Goal: Task Accomplishment & Management: Complete application form

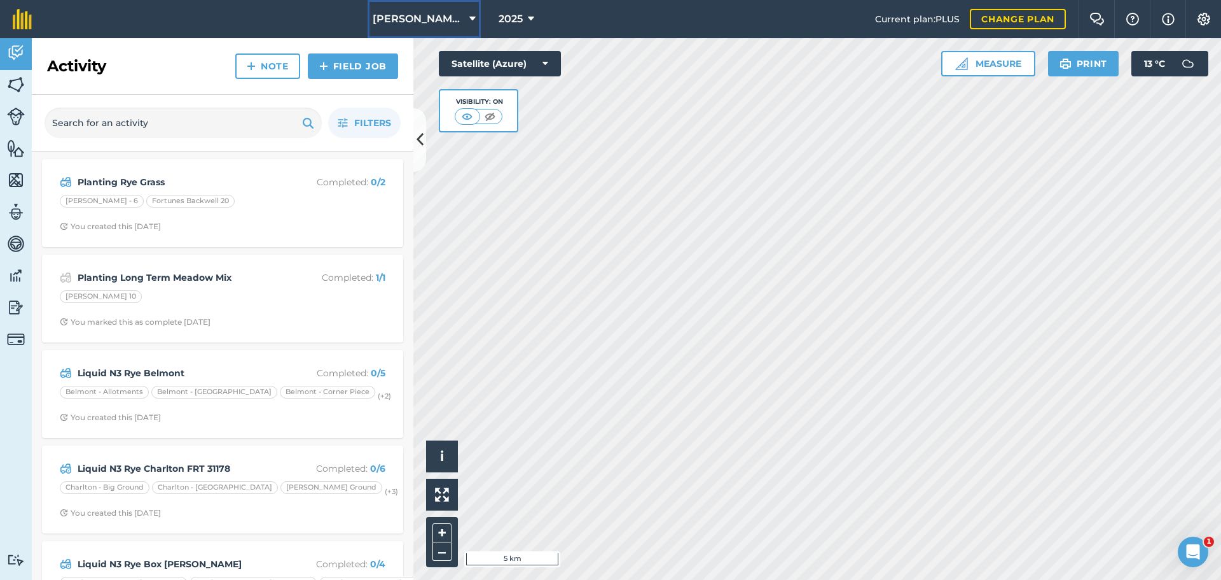
click at [434, 17] on span "[PERSON_NAME] Contracting" at bounding box center [419, 18] width 92 height 15
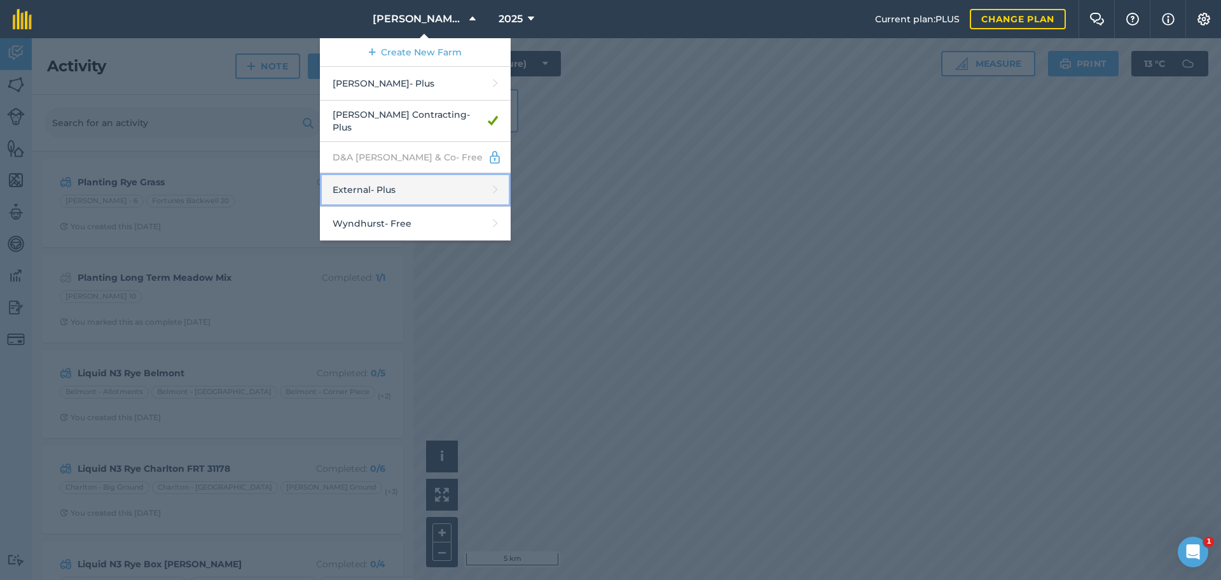
click at [373, 207] on link "External - Plus" at bounding box center [415, 190] width 191 height 34
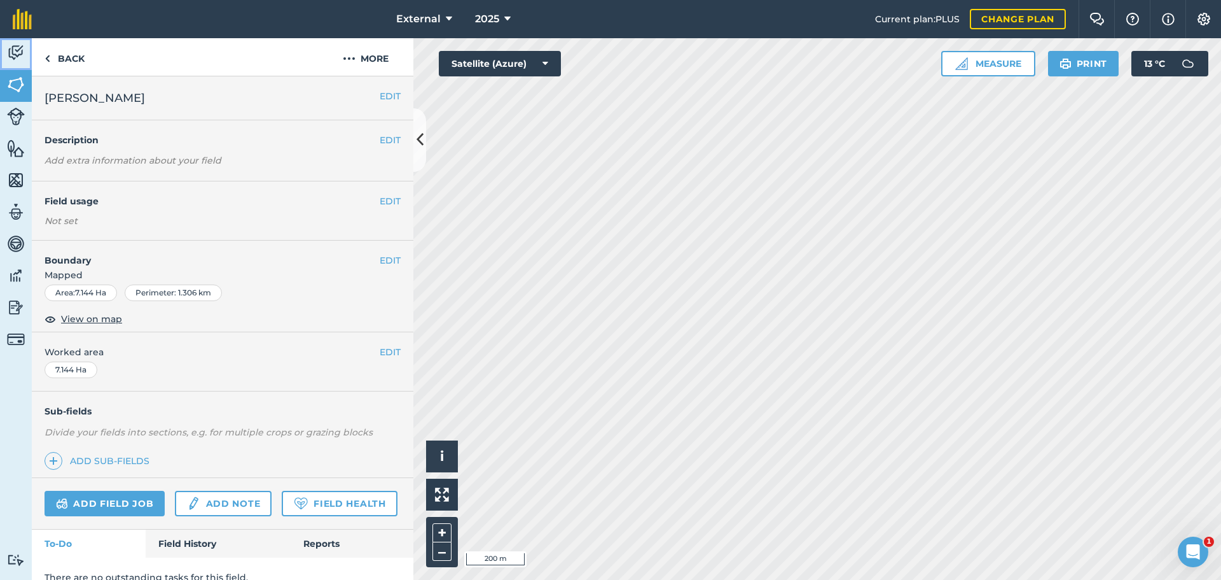
click at [13, 62] on img at bounding box center [16, 52] width 18 height 19
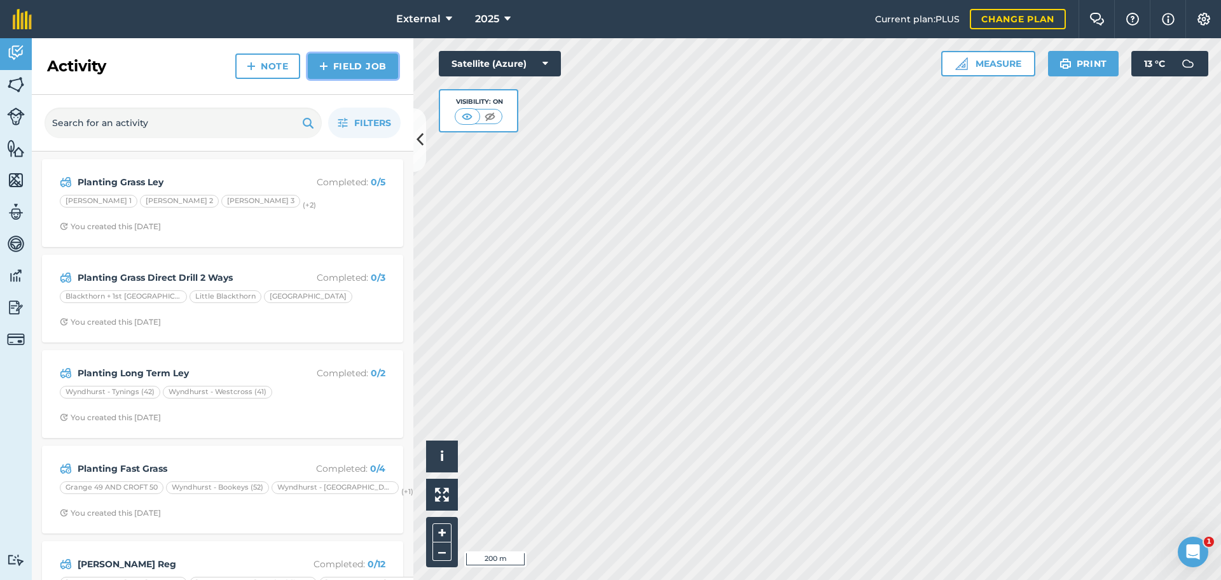
click at [328, 79] on link "Field Job" at bounding box center [353, 65] width 90 height 25
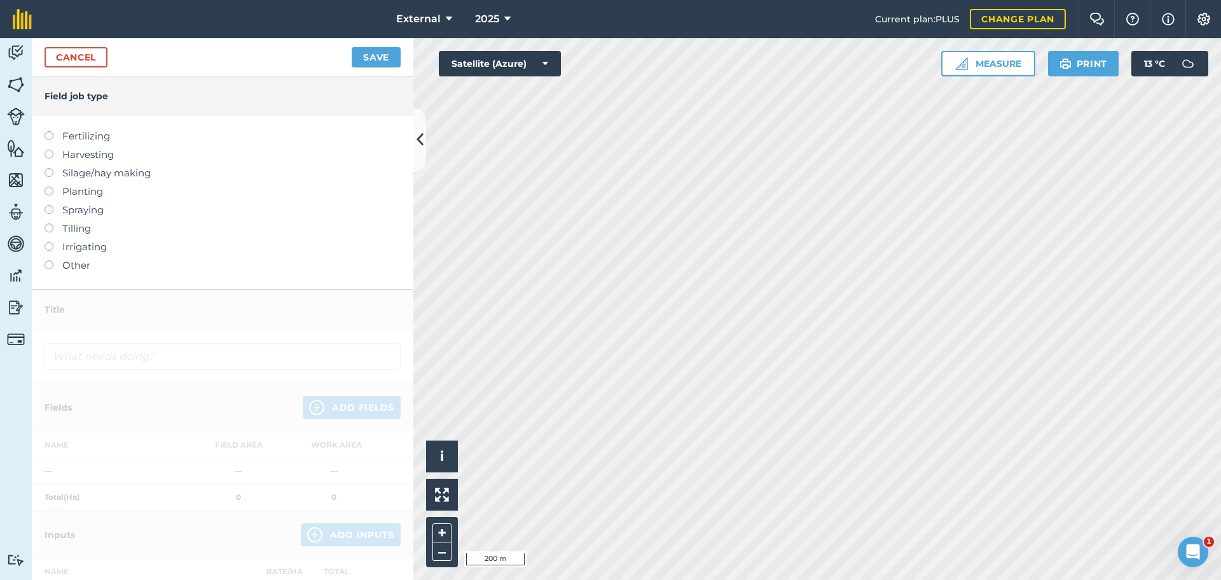
click at [52, 186] on label at bounding box center [54, 186] width 18 height 0
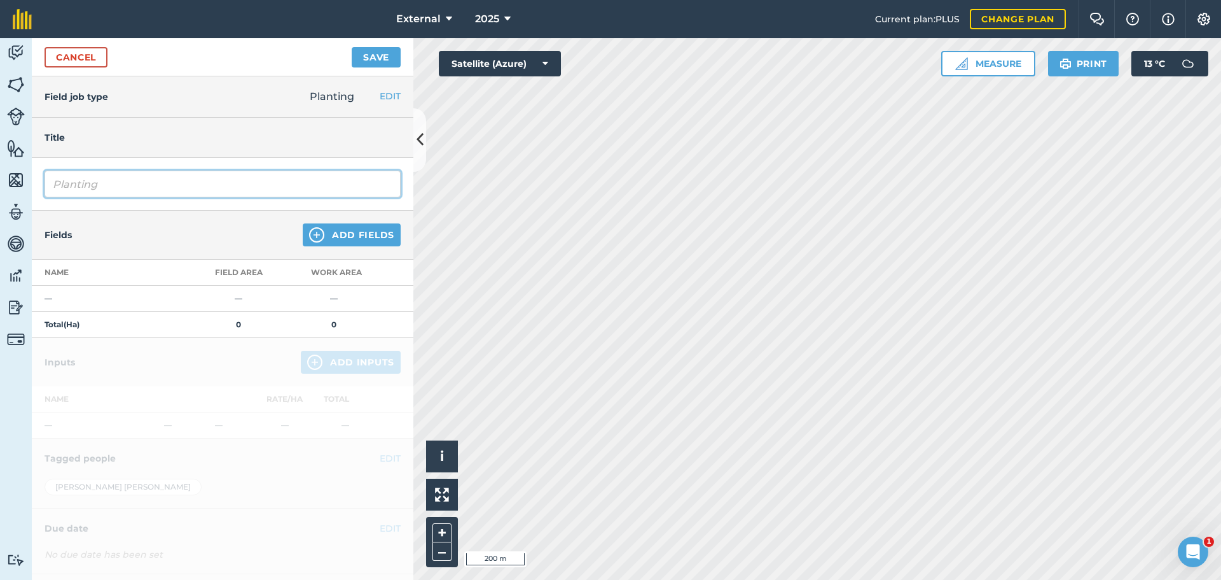
click at [156, 197] on input "Planting" at bounding box center [223, 183] width 356 height 27
type input "Planting Winter Barley"
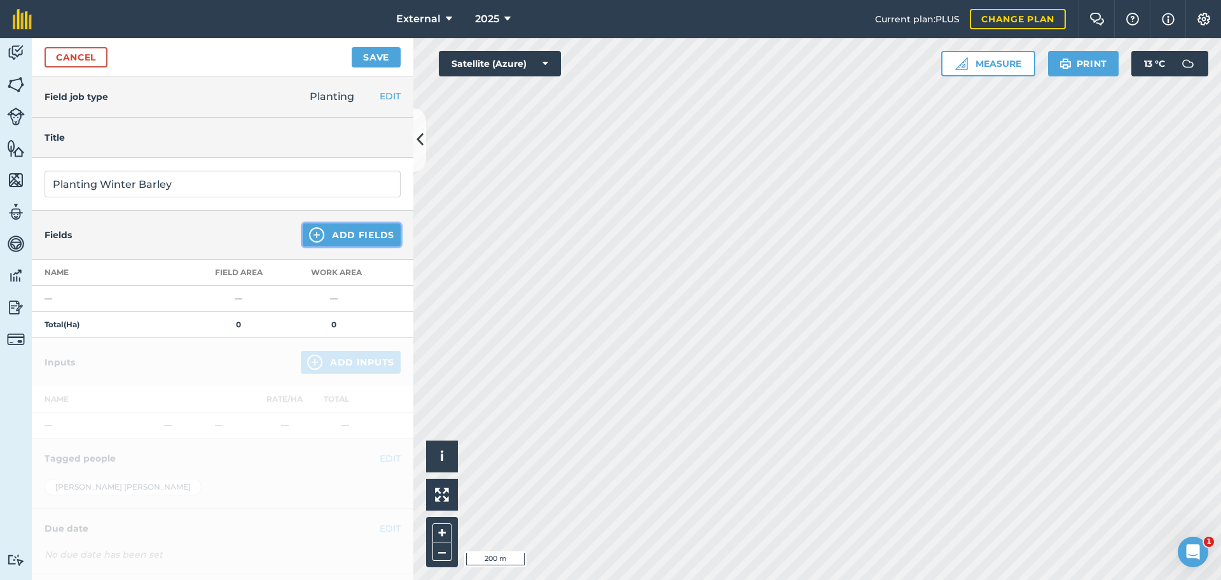
click at [331, 246] on button "Add Fields" at bounding box center [352, 234] width 98 height 23
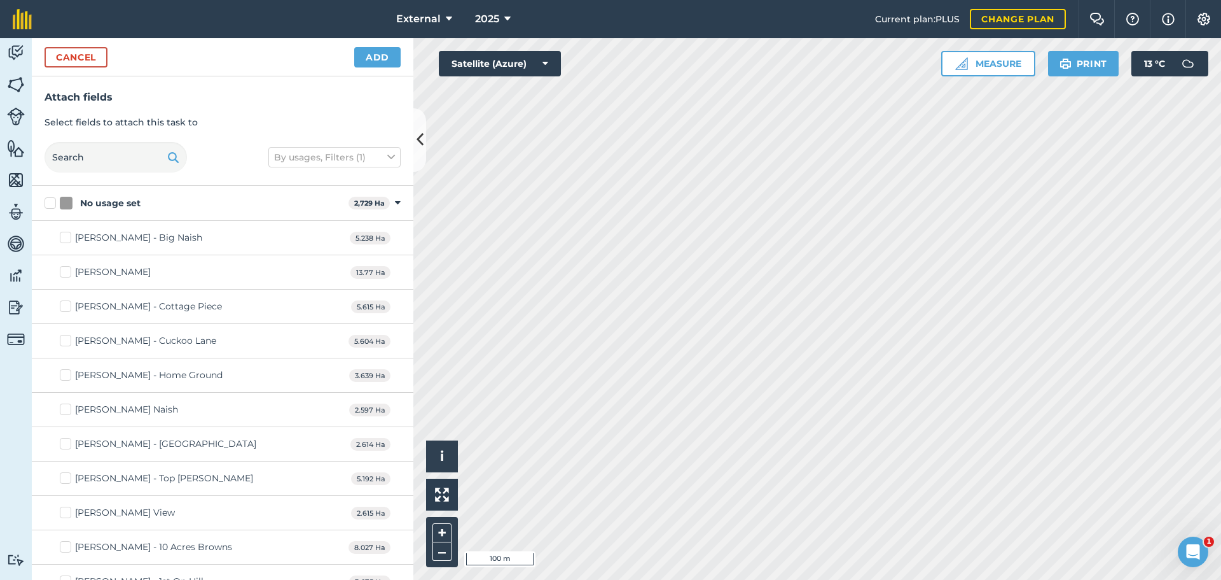
checkbox input "true"
drag, startPoint x: 376, startPoint y: 62, endPoint x: 373, endPoint y: 71, distance: 9.9
click at [374, 64] on button "Add" at bounding box center [377, 57] width 46 height 20
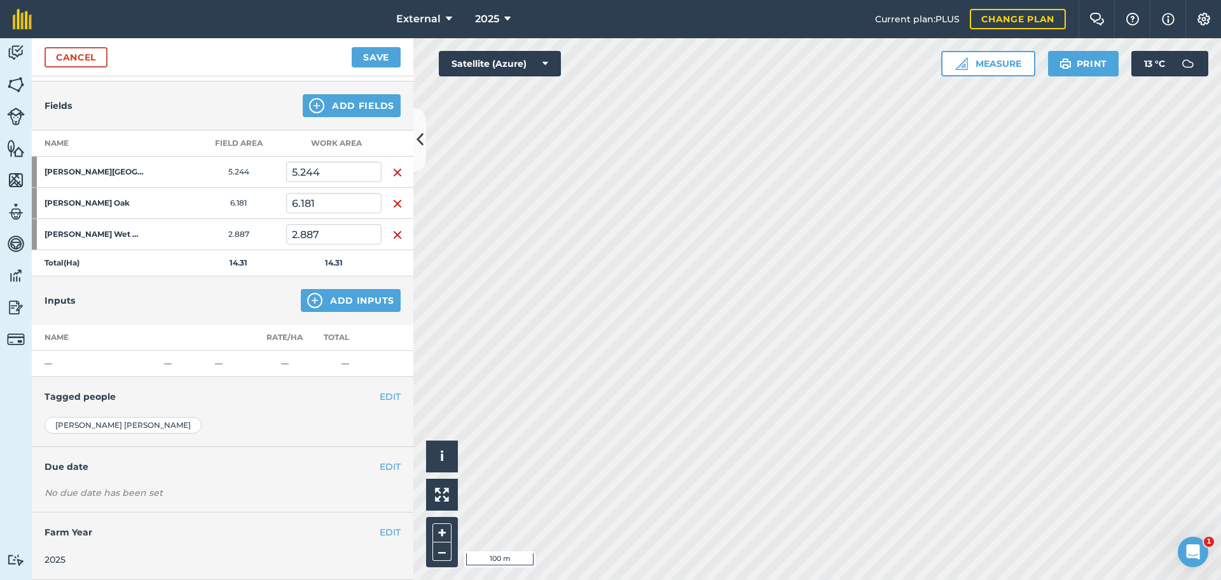
scroll to position [191, 0]
click at [363, 312] on button "Add Inputs" at bounding box center [351, 300] width 100 height 23
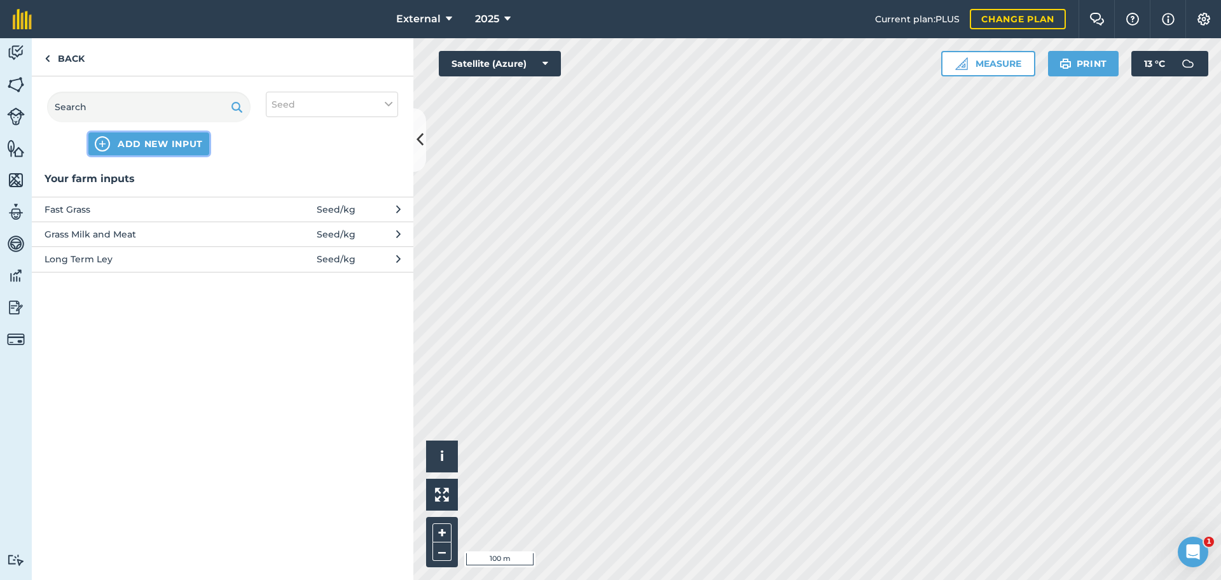
click at [163, 150] on span "ADD NEW INPUT" at bounding box center [160, 143] width 85 height 13
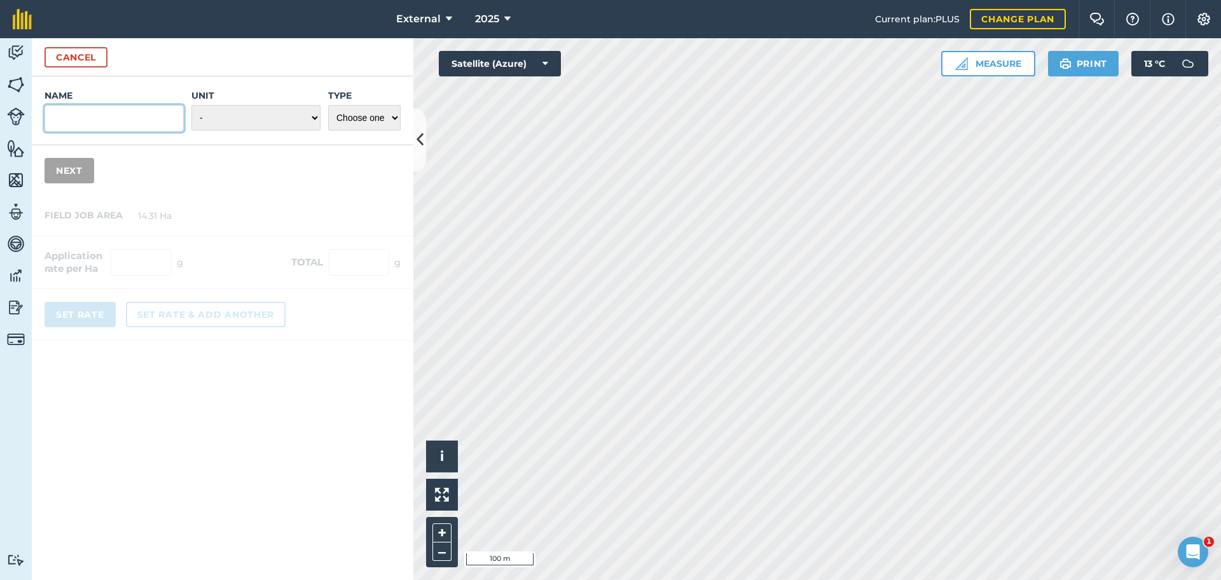
click at [99, 132] on input "Name" at bounding box center [114, 118] width 139 height 27
type input "Tardis Winter Barley"
click at [233, 130] on select "- Grams/g Kilograms/kg Metric tonnes/t Millilitres/ml Litres/L Ounces/oz Pounds…" at bounding box center [255, 117] width 129 height 25
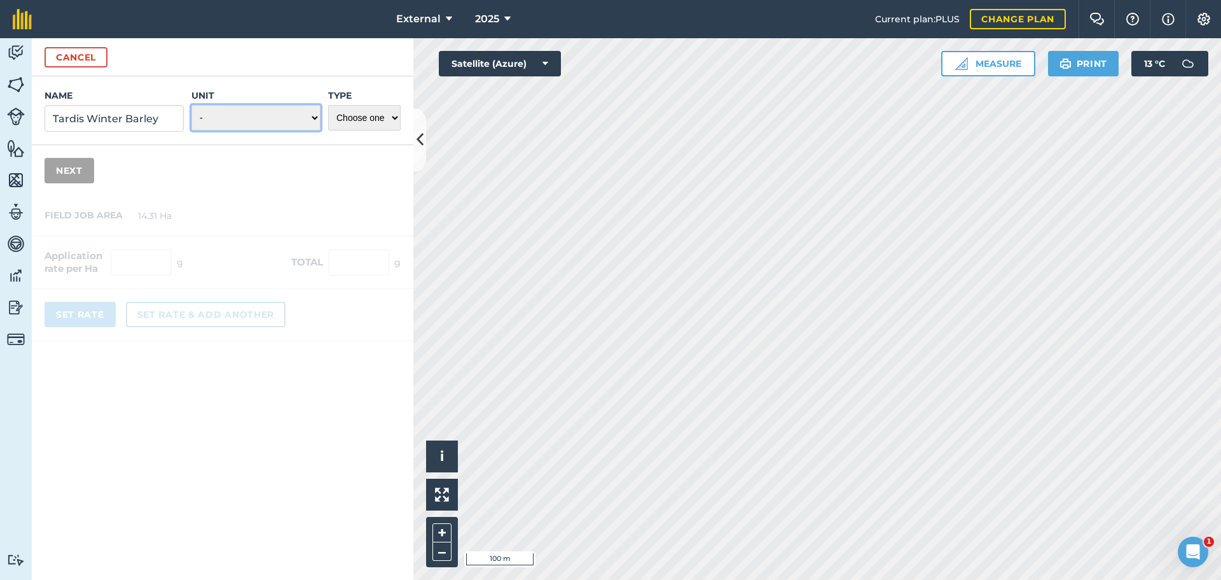
select select "KILOGRAMS"
click at [191, 130] on select "- Grams/g Kilograms/kg Metric tonnes/t Millilitres/ml Litres/L Ounces/oz Pounds…" at bounding box center [255, 117] width 129 height 25
click at [396, 130] on select "Choose one Fertilizer Seed Spray Fuel Other" at bounding box center [364, 117] width 73 height 25
select select "SEED"
click at [328, 130] on select "Choose one Fertilizer Seed Spray Fuel Other" at bounding box center [364, 117] width 73 height 25
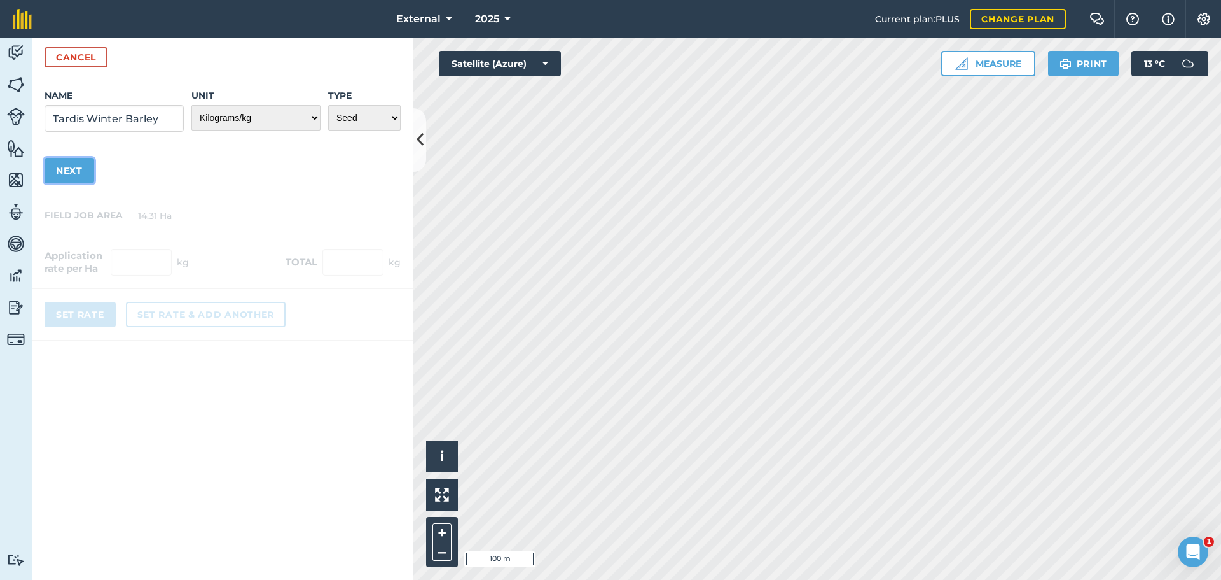
click at [75, 183] on button "Next" at bounding box center [70, 170] width 50 height 25
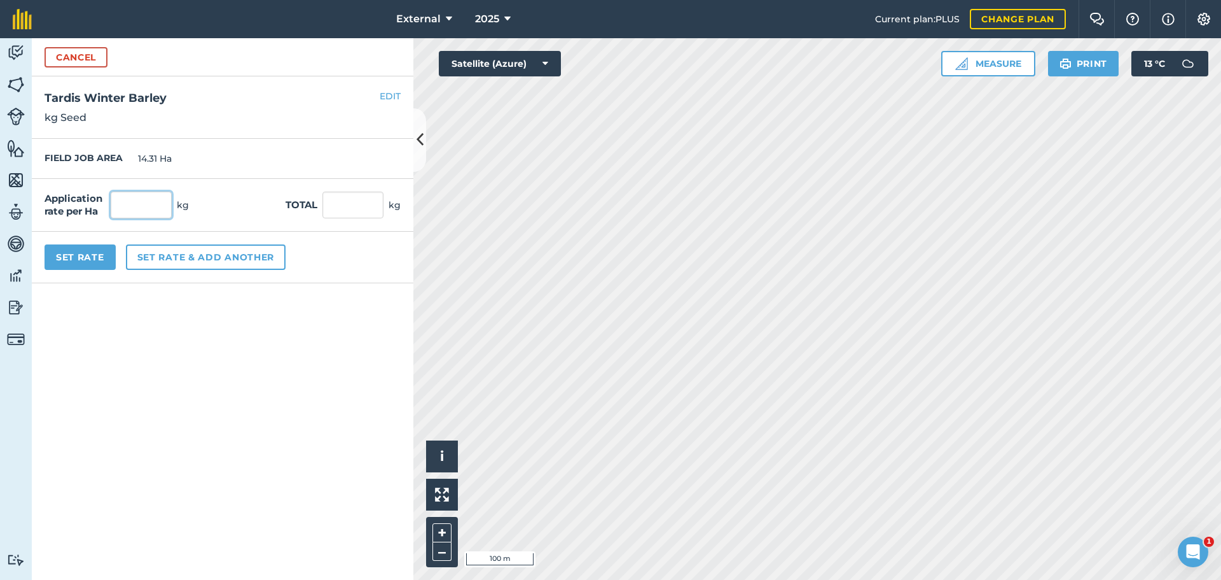
click at [172, 218] on input "text" at bounding box center [141, 204] width 61 height 27
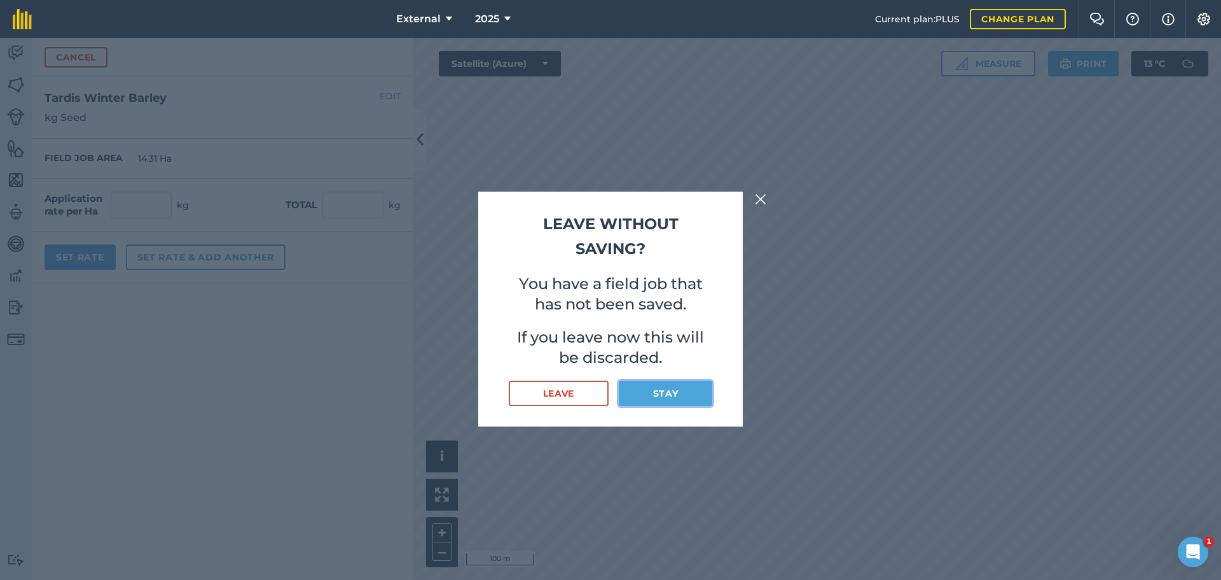
click at [713, 401] on button "Stay" at bounding box center [666, 392] width 94 height 25
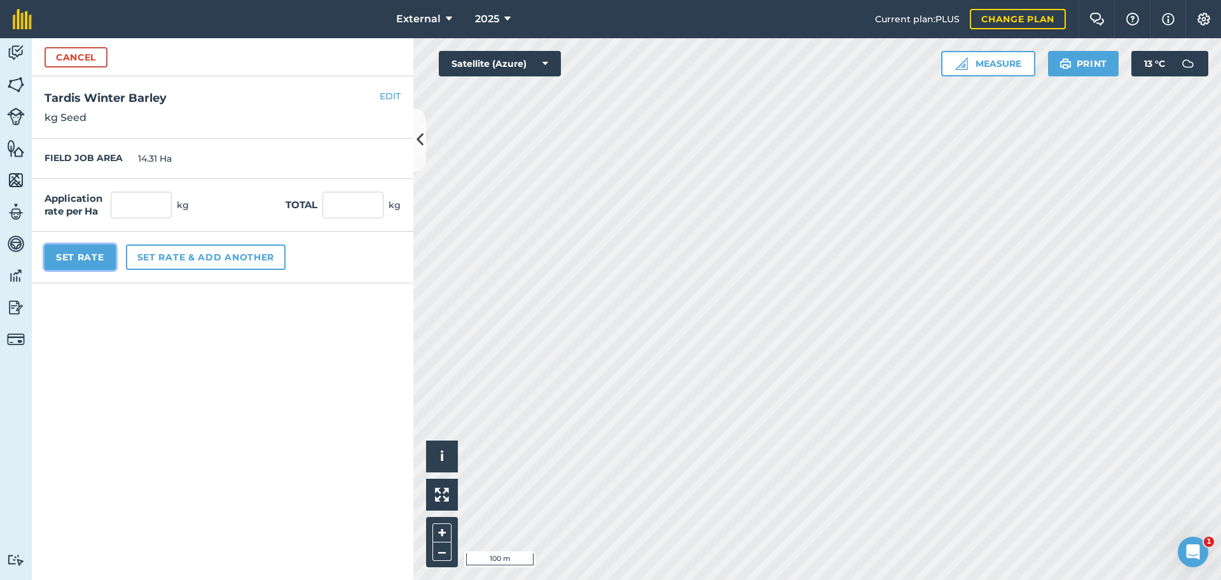
click at [116, 270] on button "Set Rate" at bounding box center [80, 256] width 71 height 25
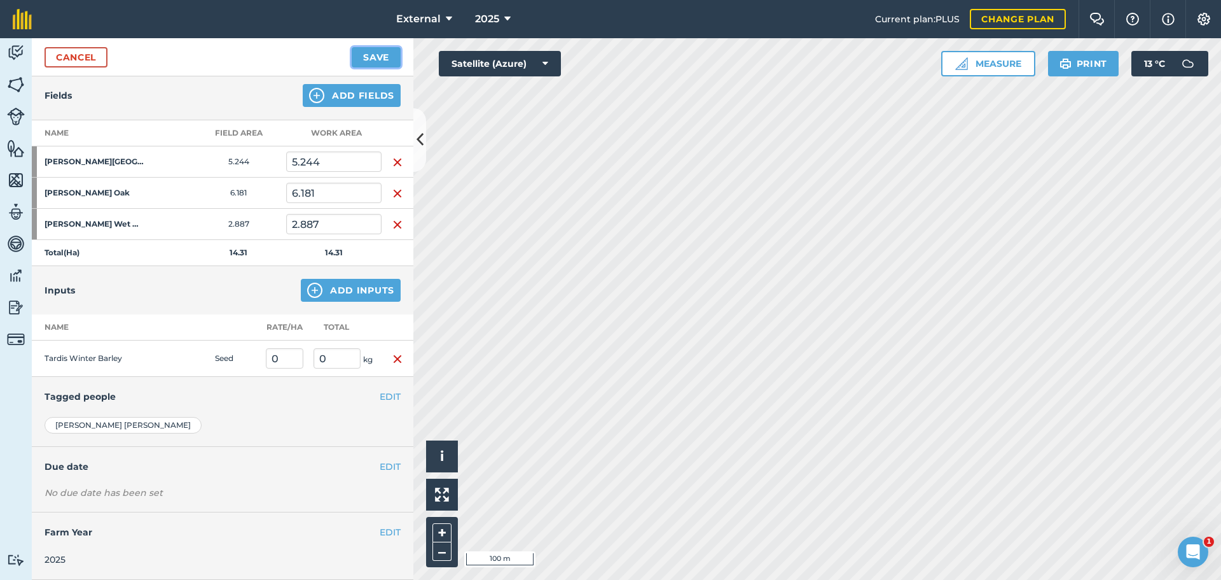
click at [372, 66] on button "Save" at bounding box center [376, 57] width 49 height 20
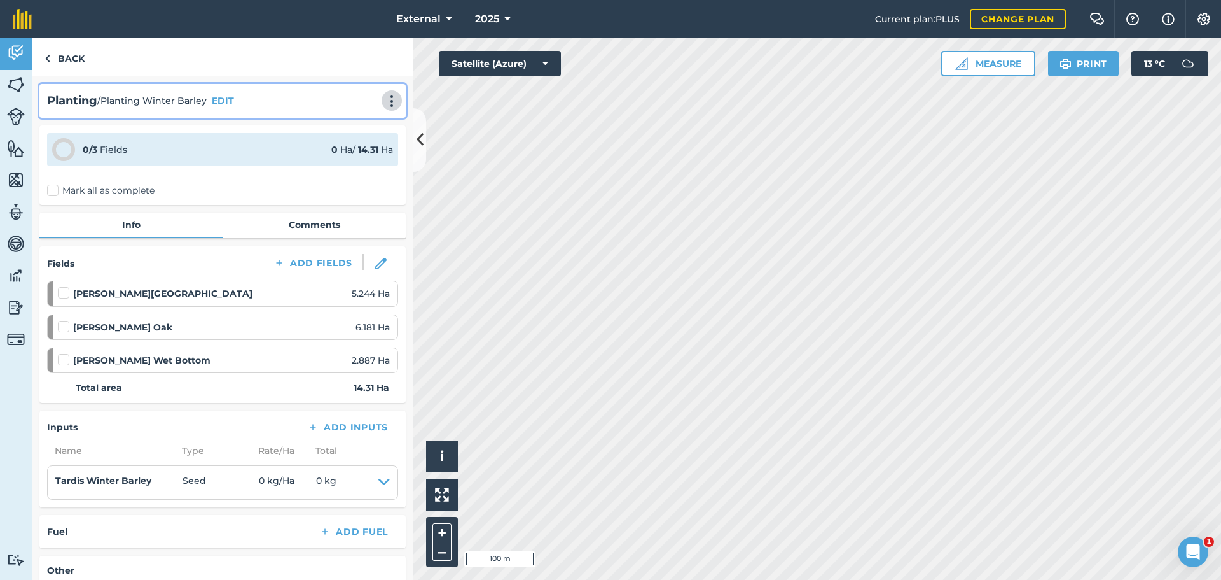
click at [384, 108] on img at bounding box center [391, 101] width 15 height 13
click at [324, 141] on link "Print" at bounding box center [364, 128] width 81 height 25
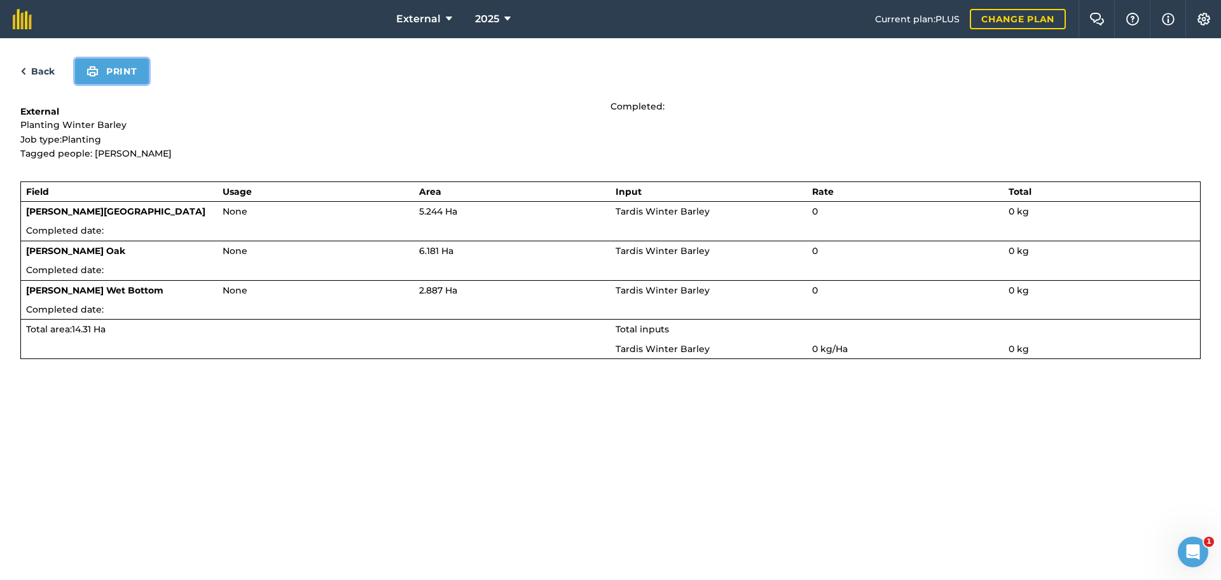
click at [137, 84] on button "Print" at bounding box center [112, 71] width 74 height 25
click at [46, 79] on link "Back" at bounding box center [37, 71] width 34 height 15
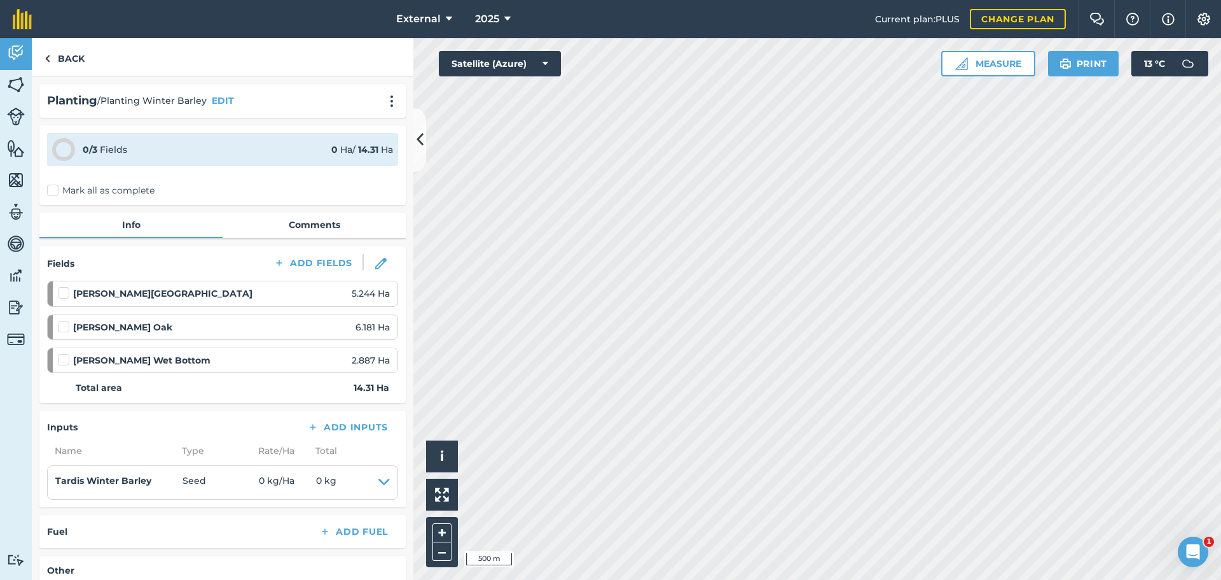
click at [286, 132] on div "Activity Fields Livestock Features Maps Team Vehicles Data Reporting Billing Tu…" at bounding box center [610, 308] width 1221 height 541
click at [682, 0] on html "External 2025 Current plan : PLUS Change plan Farm Chat Help Info Settings Exte…" at bounding box center [610, 290] width 1221 height 580
click at [1022, 579] on html "External 2025 Current plan : PLUS Change plan Farm Chat Help Info Settings Exte…" at bounding box center [610, 290] width 1221 height 580
click at [1050, 76] on button "Print" at bounding box center [1083, 63] width 71 height 25
click at [1048, 71] on button "Print" at bounding box center [1083, 63] width 71 height 25
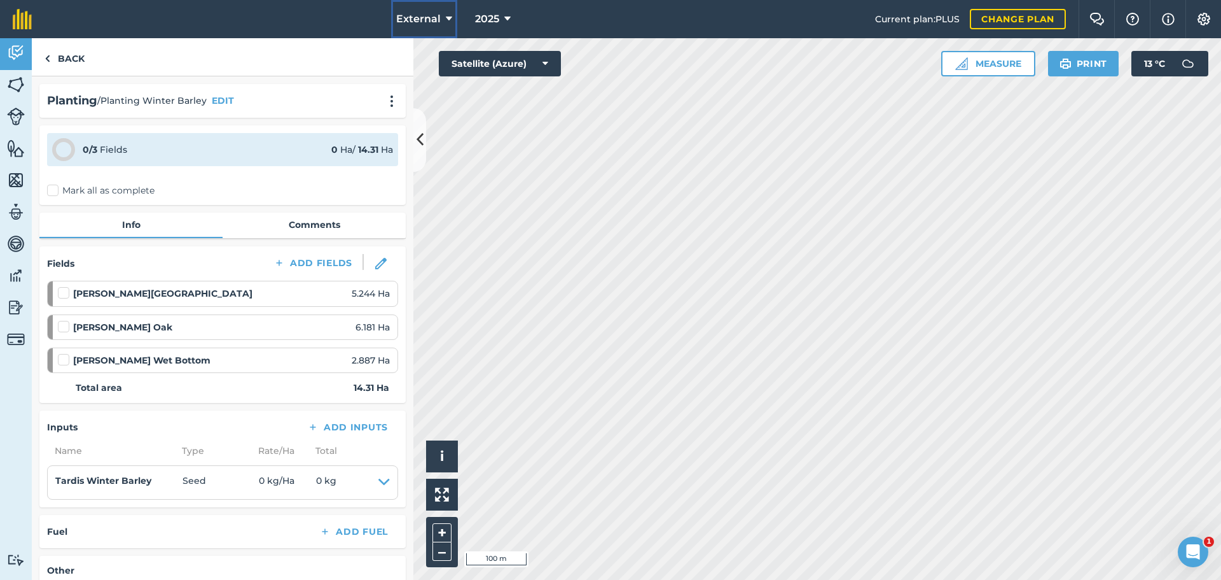
click at [401, 27] on span "External" at bounding box center [418, 18] width 45 height 15
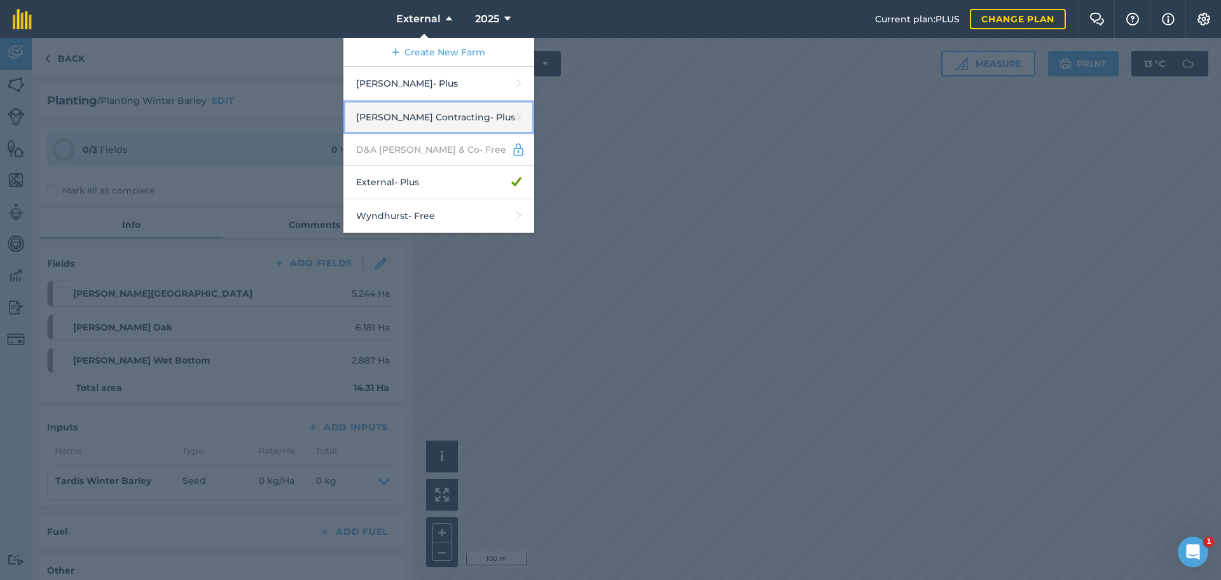
click at [429, 134] on link "[PERSON_NAME] Contracting - Plus" at bounding box center [439, 118] width 191 height 34
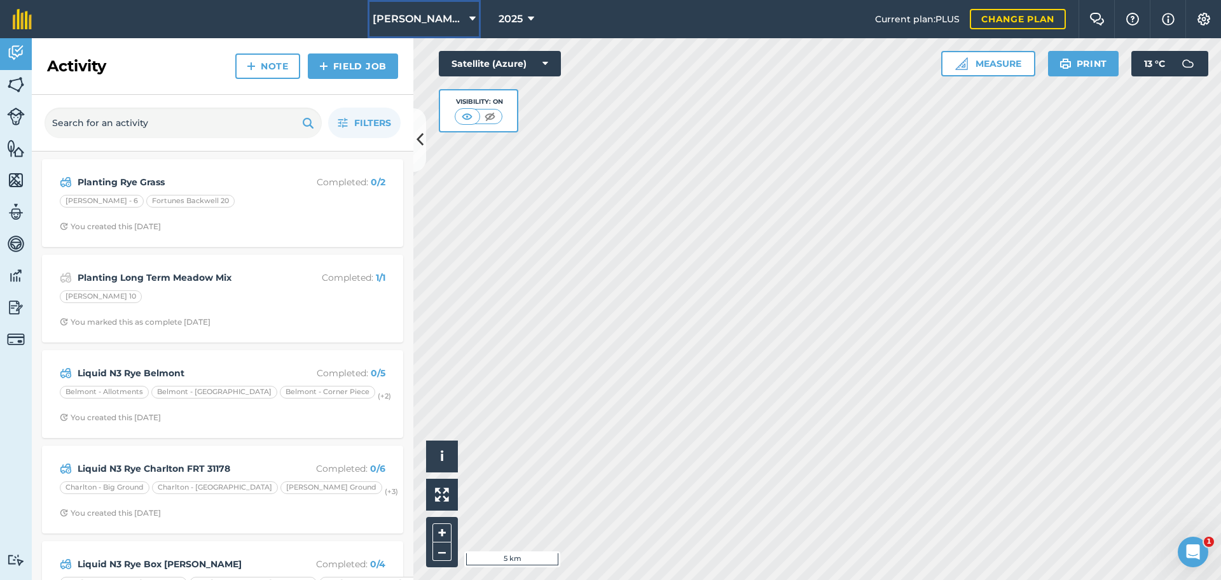
click at [394, 27] on span "[PERSON_NAME] Contracting" at bounding box center [419, 18] width 92 height 15
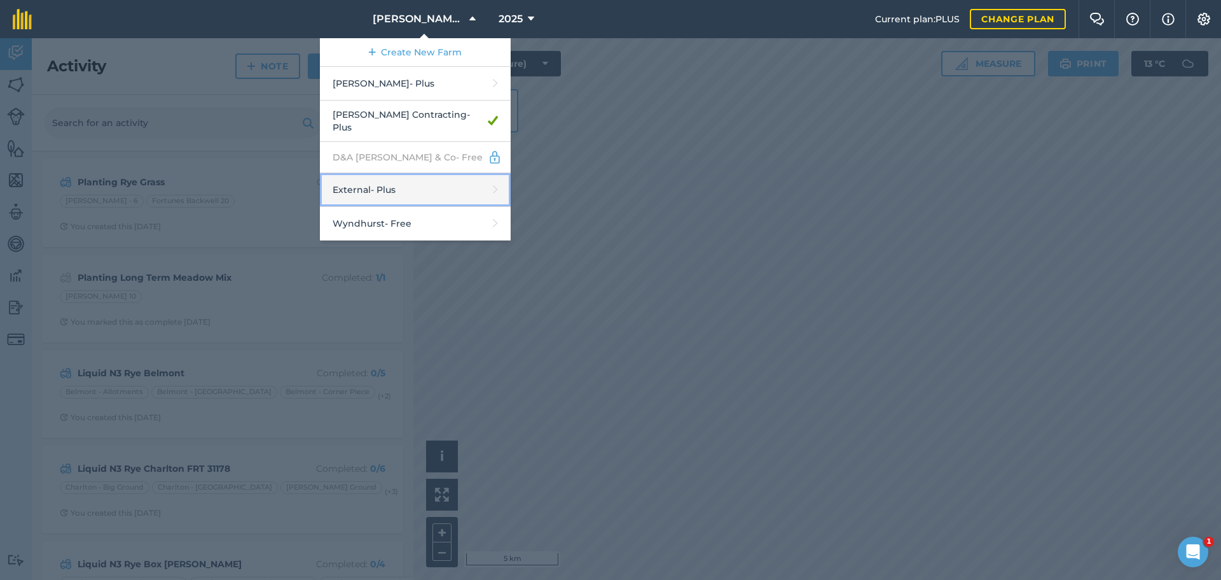
click at [381, 207] on link "External - Plus" at bounding box center [415, 190] width 191 height 34
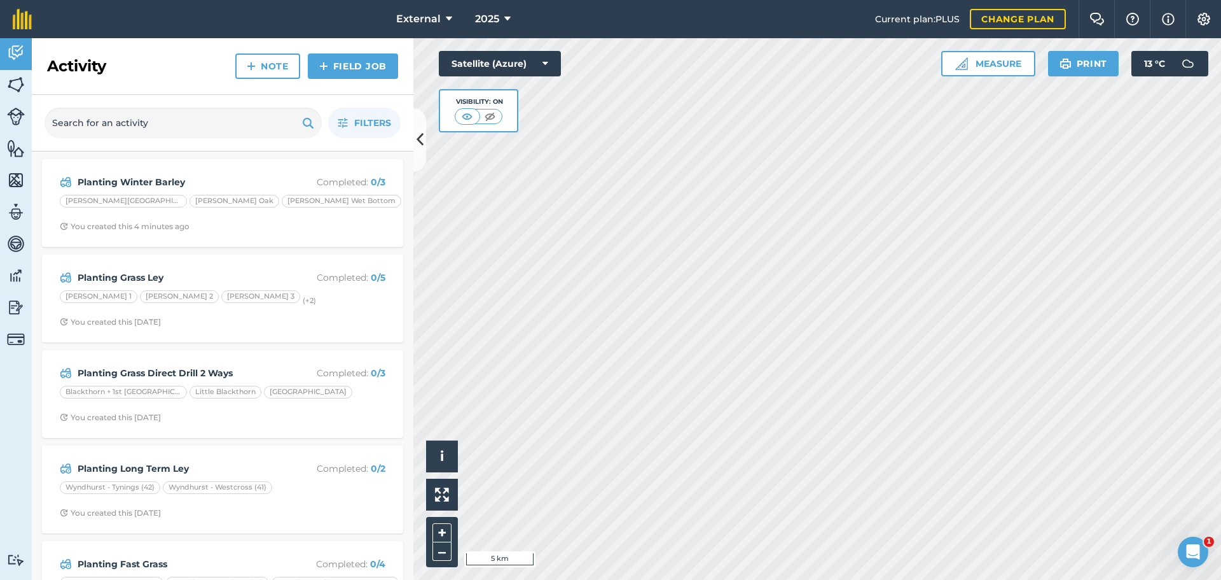
click at [473, 115] on div "Hello i © 2025 TomTom, Microsoft 5 km + – Satellite (Azure) Visibility: On Meas…" at bounding box center [818, 308] width 808 height 541
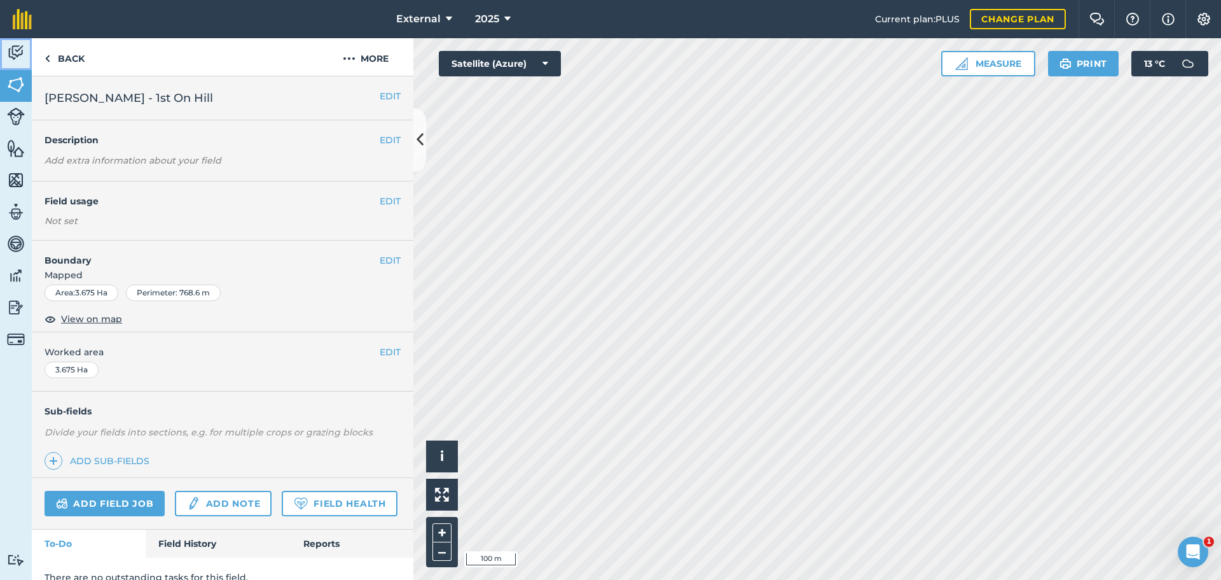
drag, startPoint x: 23, startPoint y: 63, endPoint x: 28, endPoint y: 69, distance: 7.7
click at [23, 62] on img at bounding box center [16, 52] width 18 height 19
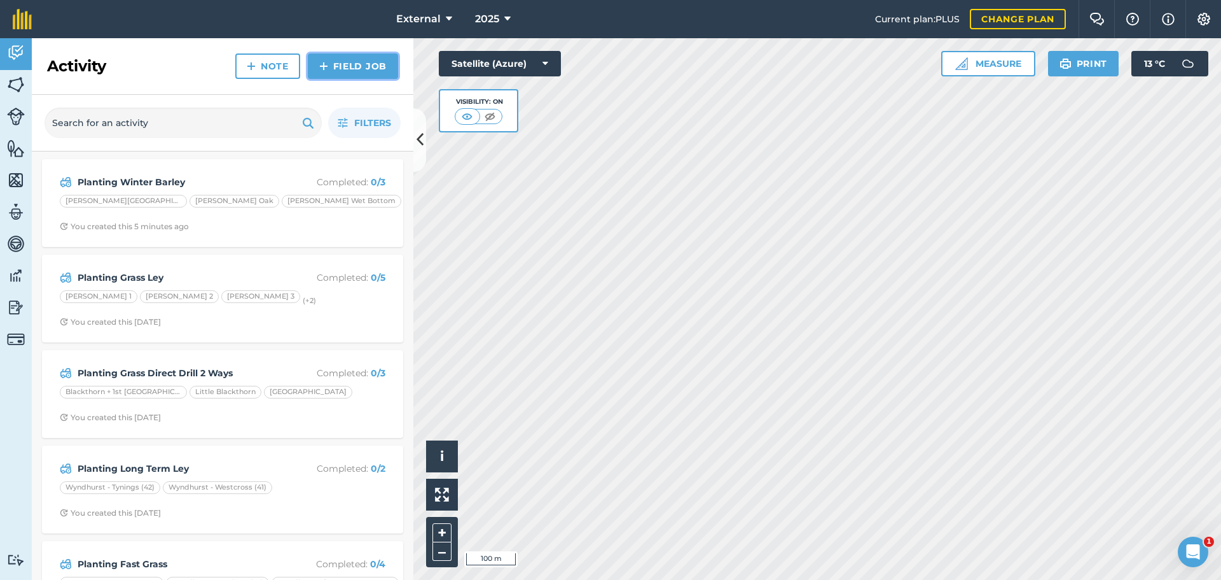
click at [367, 79] on link "Field Job" at bounding box center [353, 65] width 90 height 25
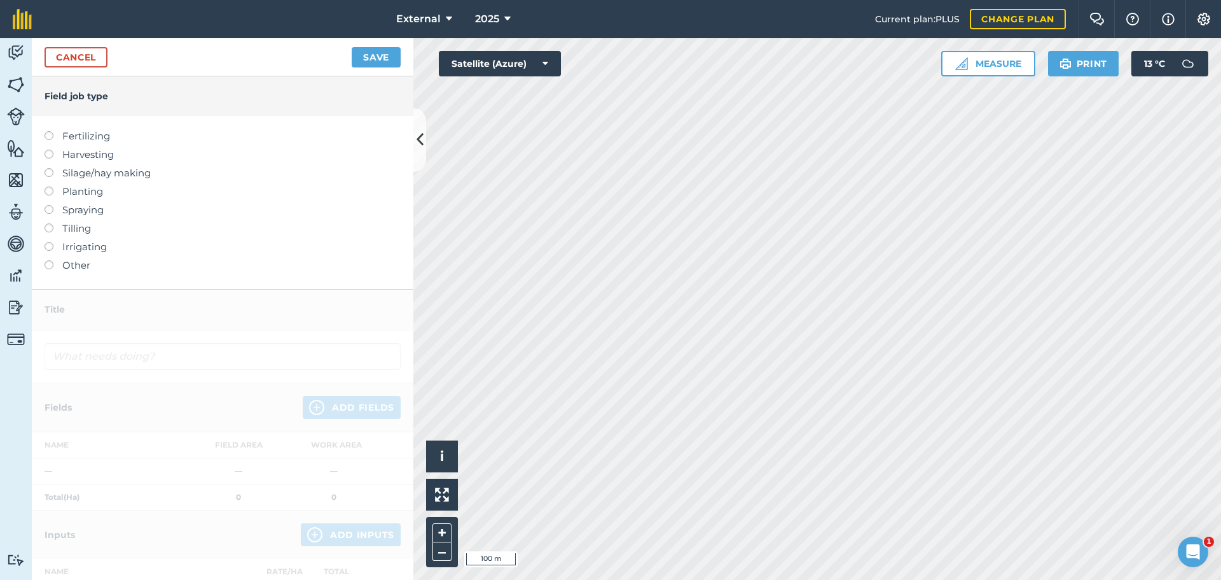
drag, startPoint x: 52, startPoint y: 221, endPoint x: 59, endPoint y: 227, distance: 9.5
click at [52, 186] on label at bounding box center [54, 186] width 18 height 0
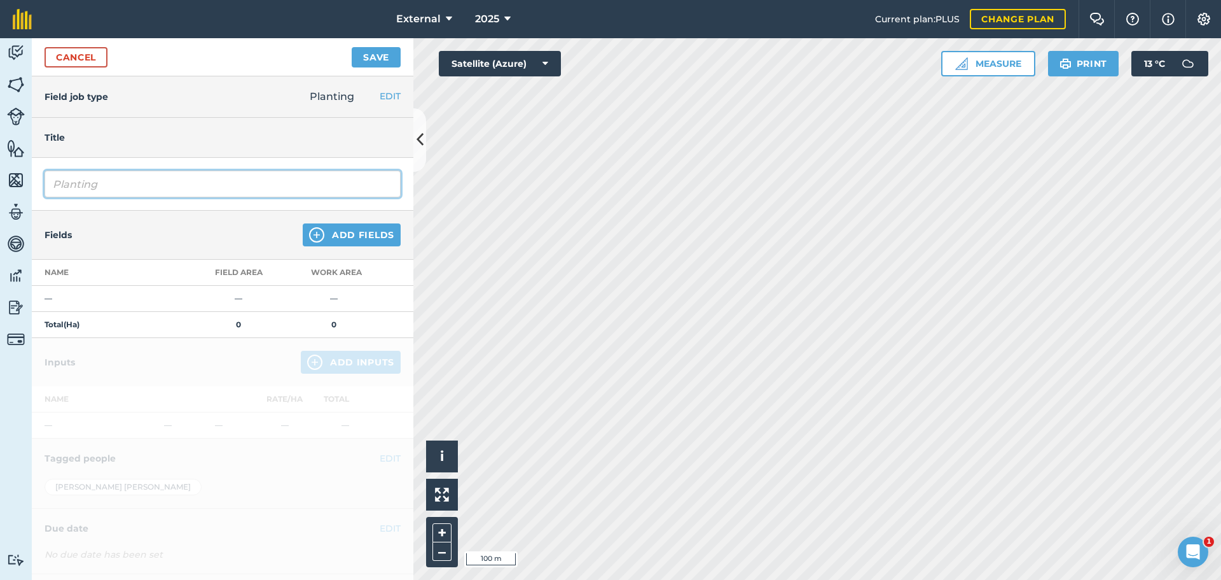
click at [171, 197] on input "Planting" at bounding box center [223, 183] width 356 height 27
drag, startPoint x: 164, startPoint y: 218, endPoint x: 156, endPoint y: 223, distance: 9.7
click at [160, 197] on input "Planting WW1 [PERSON_NAME]" at bounding box center [223, 183] width 356 height 27
click at [214, 197] on input "Planting WW1 [PERSON_NAME]" at bounding box center [223, 183] width 356 height 27
type input "Planting WW1 [PERSON_NAME] Extaze"
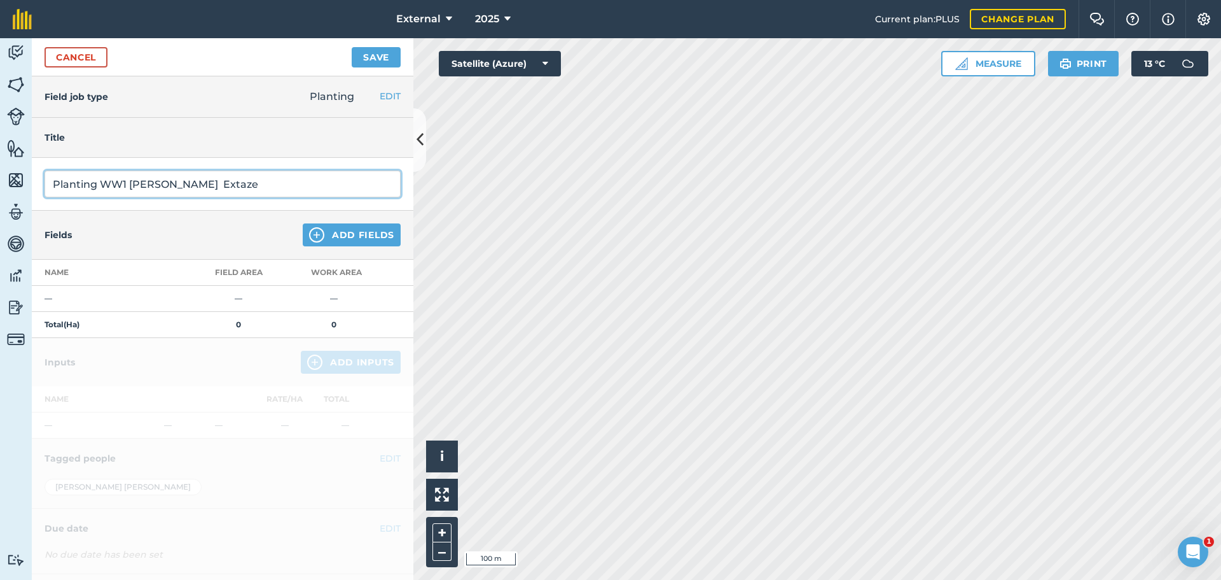
click at [352, 47] on button "Save" at bounding box center [376, 57] width 49 height 20
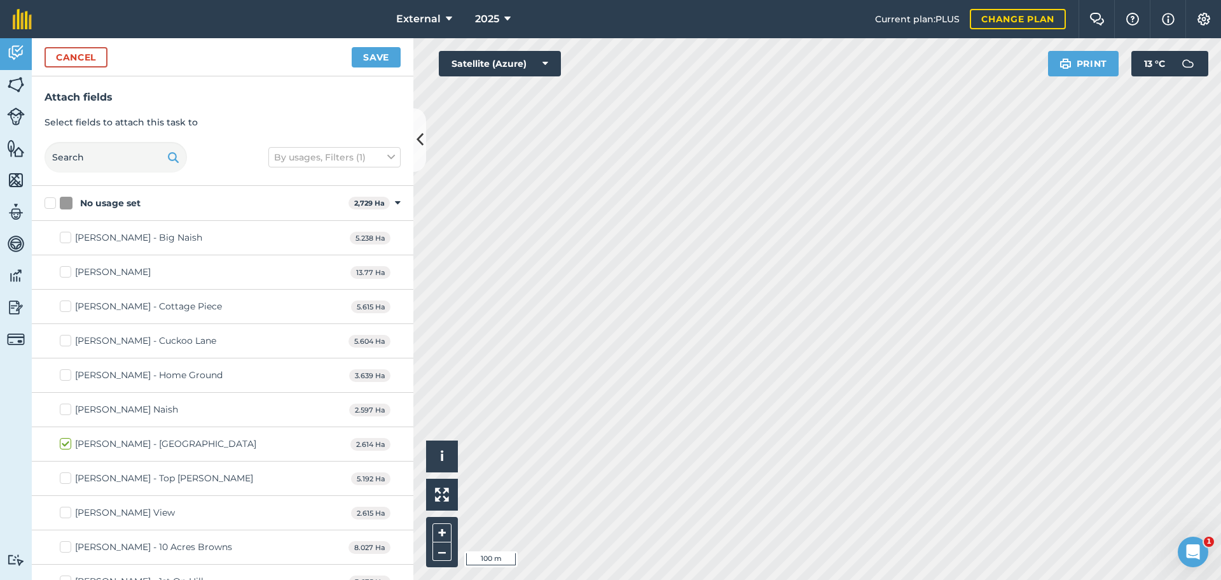
checkbox input "true"
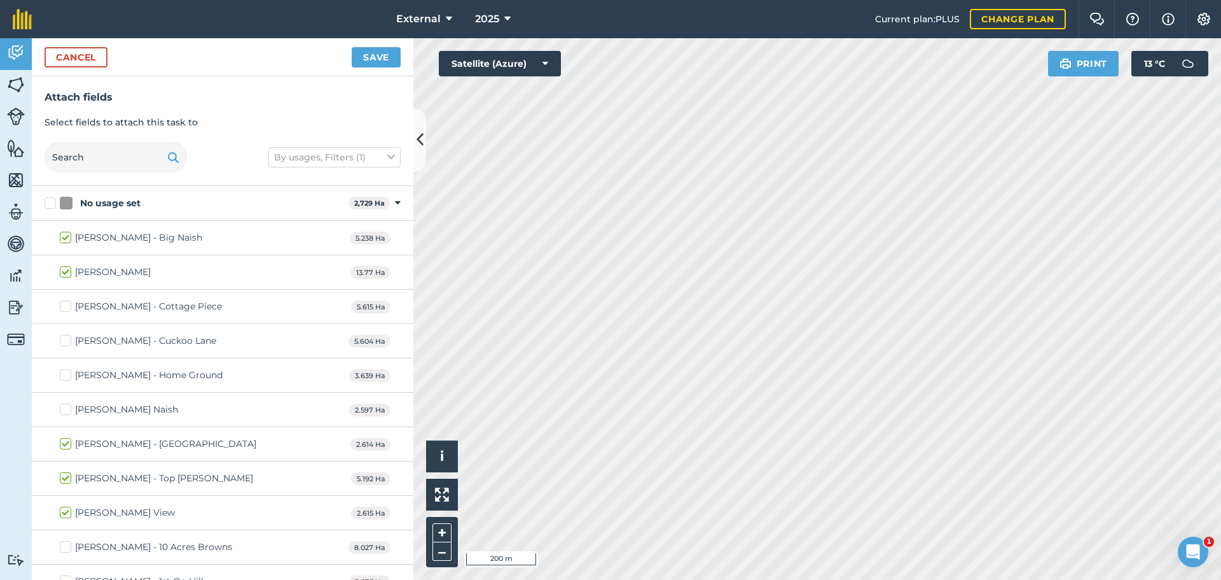
click at [1221, 409] on html "External 2025 Current plan : PLUS Change plan Farm Chat Help Info Settings Exte…" at bounding box center [610, 290] width 1221 height 580
drag, startPoint x: 373, startPoint y: 60, endPoint x: 393, endPoint y: 74, distance: 23.3
click at [373, 62] on button "Save" at bounding box center [376, 57] width 49 height 20
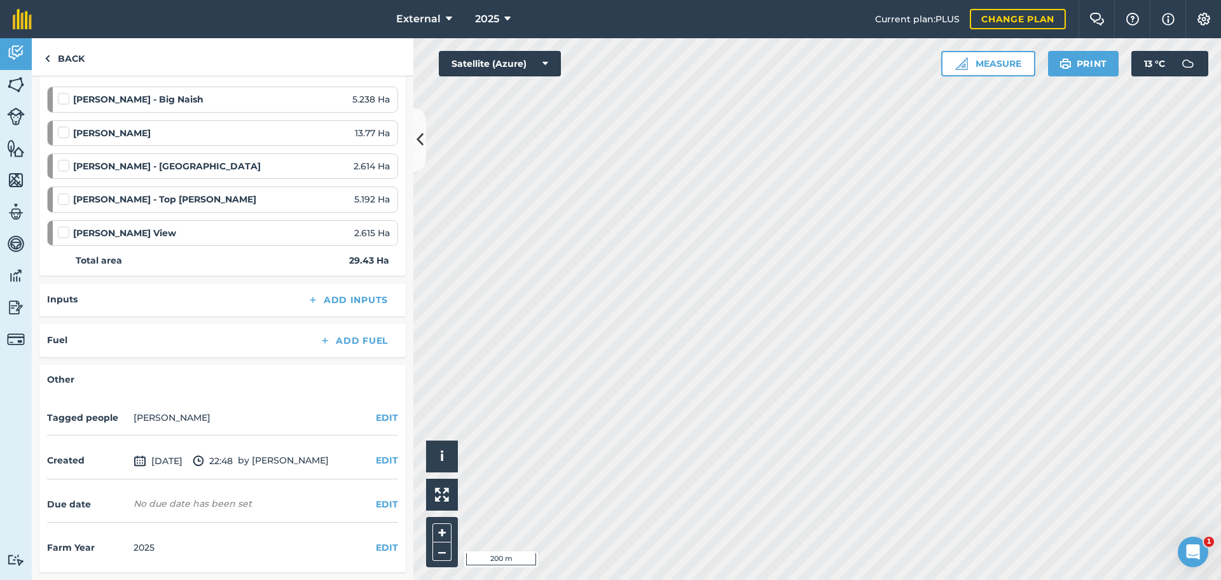
scroll to position [321, 0]
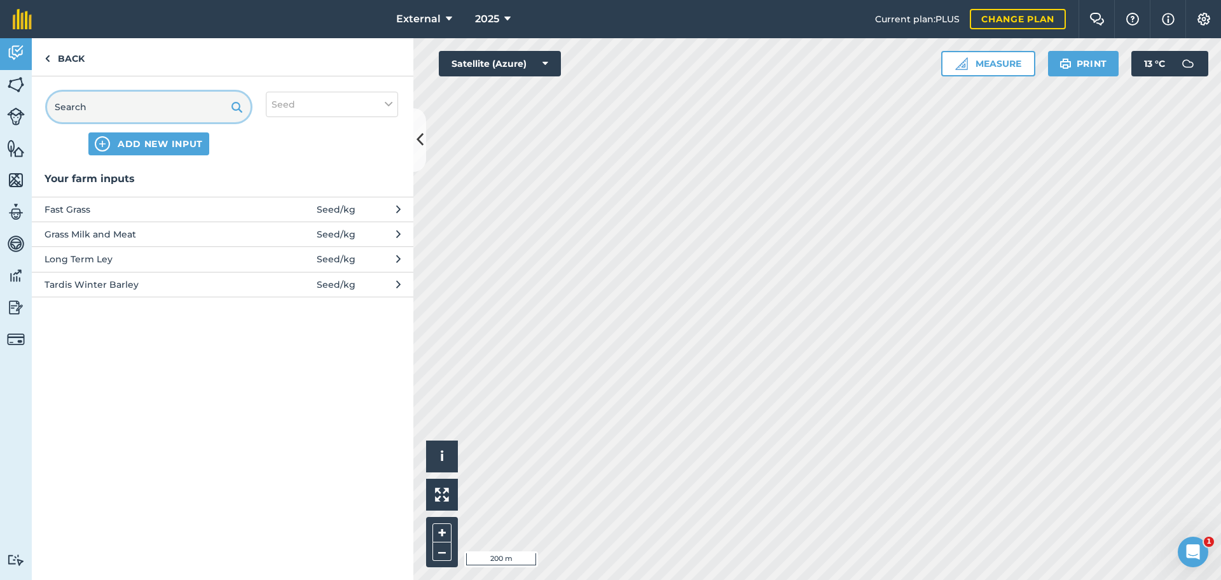
click at [200, 122] on input "text" at bounding box center [149, 107] width 204 height 31
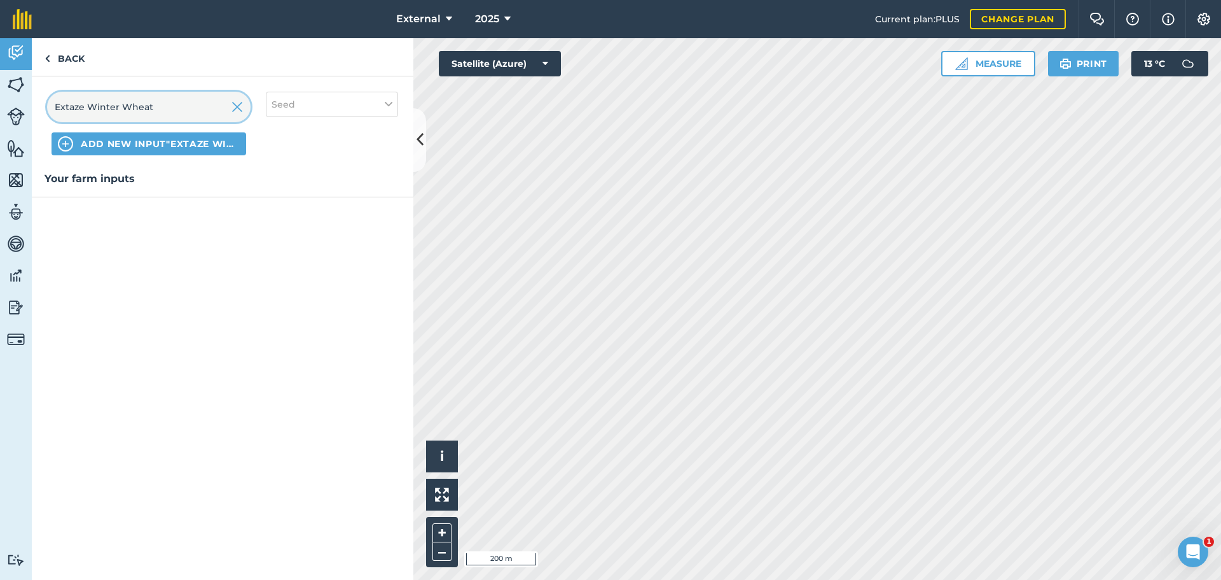
type input "Extaze Winter Wheat"
drag, startPoint x: 388, startPoint y: 125, endPoint x: 373, endPoint y: 122, distance: 15.1
click at [388, 117] on button "Seed" at bounding box center [332, 104] width 132 height 25
click at [339, 136] on label "Seed" at bounding box center [332, 129] width 121 height 13
click at [280, 131] on input "Seed" at bounding box center [276, 127] width 8 height 8
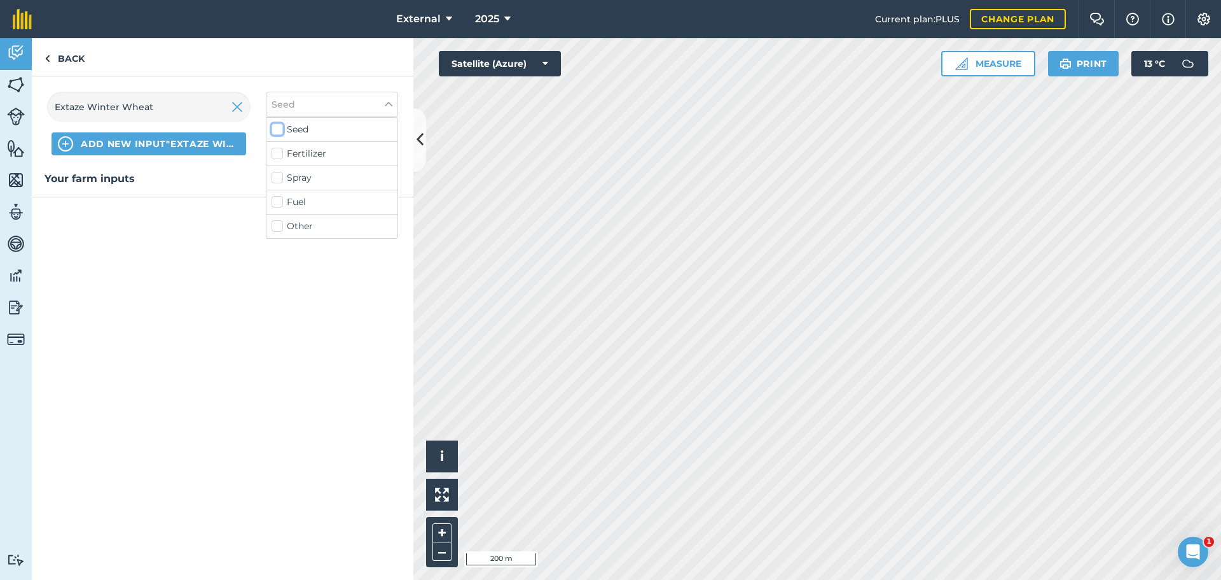
checkbox input "false"
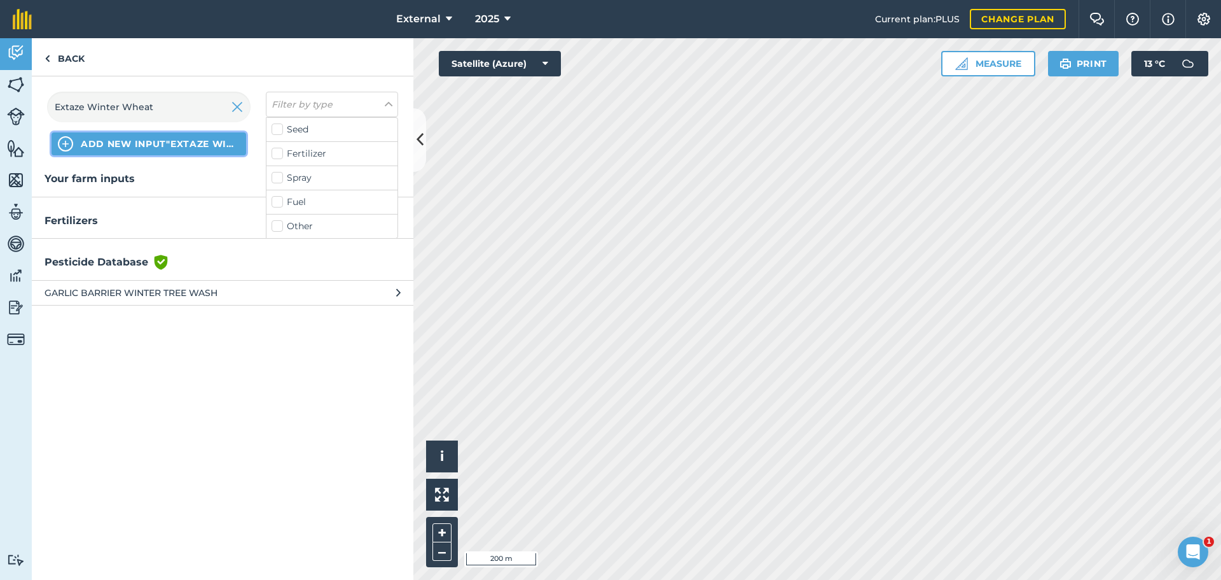
click at [159, 150] on span "ADD NEW INPUT "Extaze Winter Wheat"" at bounding box center [160, 143] width 159 height 13
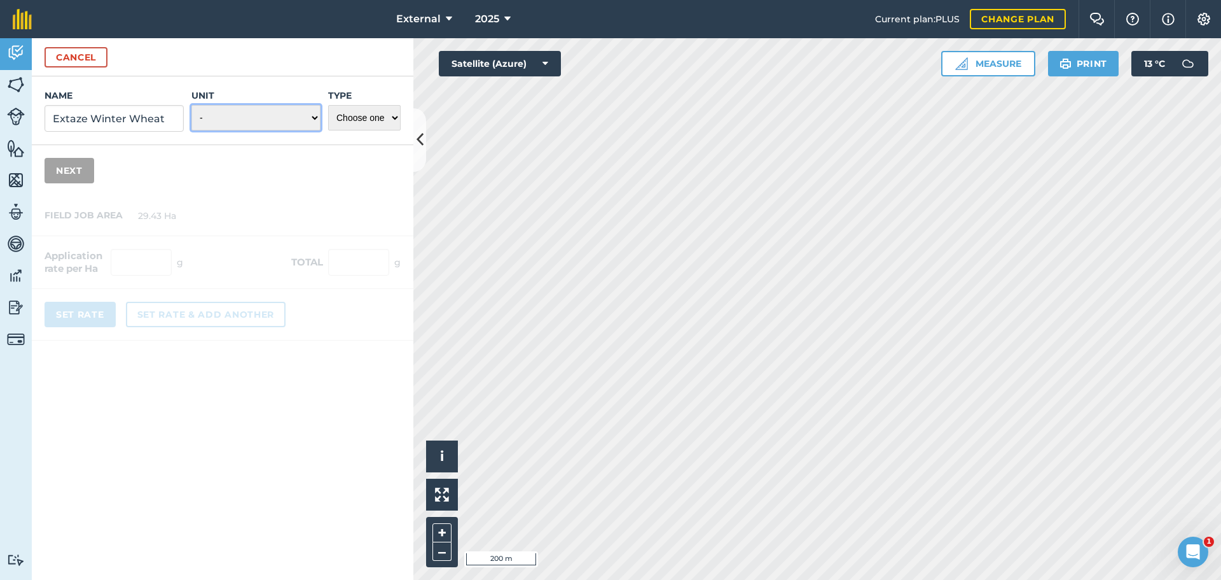
click at [289, 130] on select "- Grams/g Kilograms/kg Metric tonnes/t Millilitres/ml Litres/L Ounces/oz Pounds…" at bounding box center [255, 117] width 129 height 25
select select "KILOGRAMS"
click at [191, 130] on select "- Grams/g Kilograms/kg Metric tonnes/t Millilitres/ml Litres/L Ounces/oz Pounds…" at bounding box center [255, 117] width 129 height 25
click at [358, 130] on select "Choose one Fertilizer Seed Spray Fuel Other" at bounding box center [364, 117] width 73 height 25
select select "SEED"
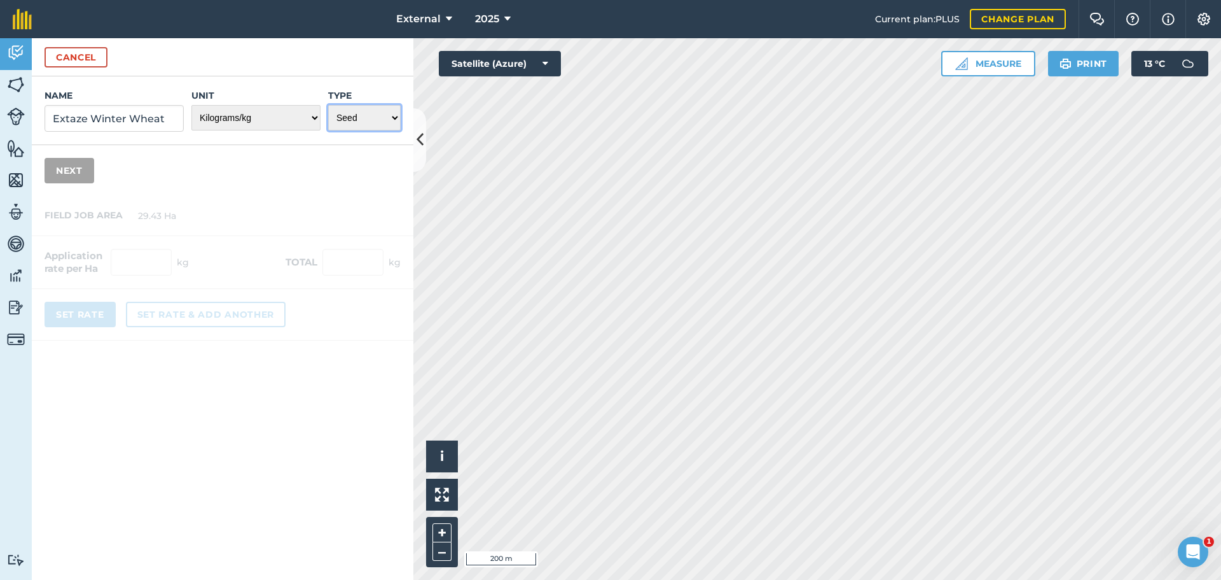
click at [328, 130] on select "Choose one Fertilizer Seed Spray Fuel Other" at bounding box center [364, 117] width 73 height 25
click at [94, 183] on button "Next" at bounding box center [70, 170] width 50 height 25
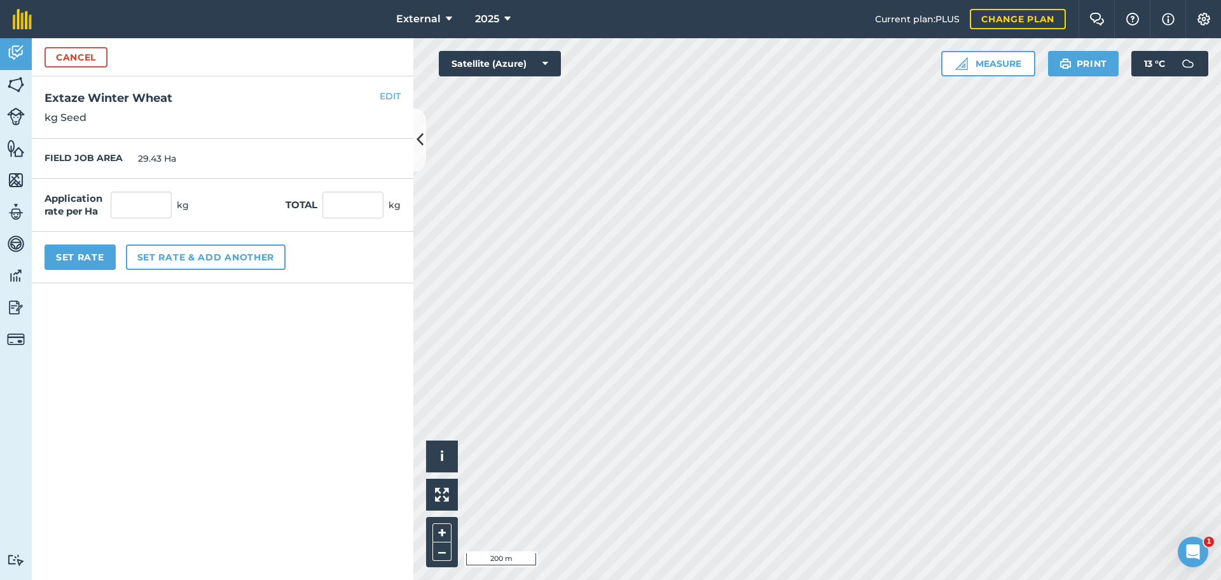
click at [189, 218] on div "Application rate per Ha kg" at bounding box center [117, 204] width 144 height 27
click at [172, 218] on input "text" at bounding box center [141, 204] width 61 height 27
click at [18, 94] on img at bounding box center [16, 84] width 18 height 19
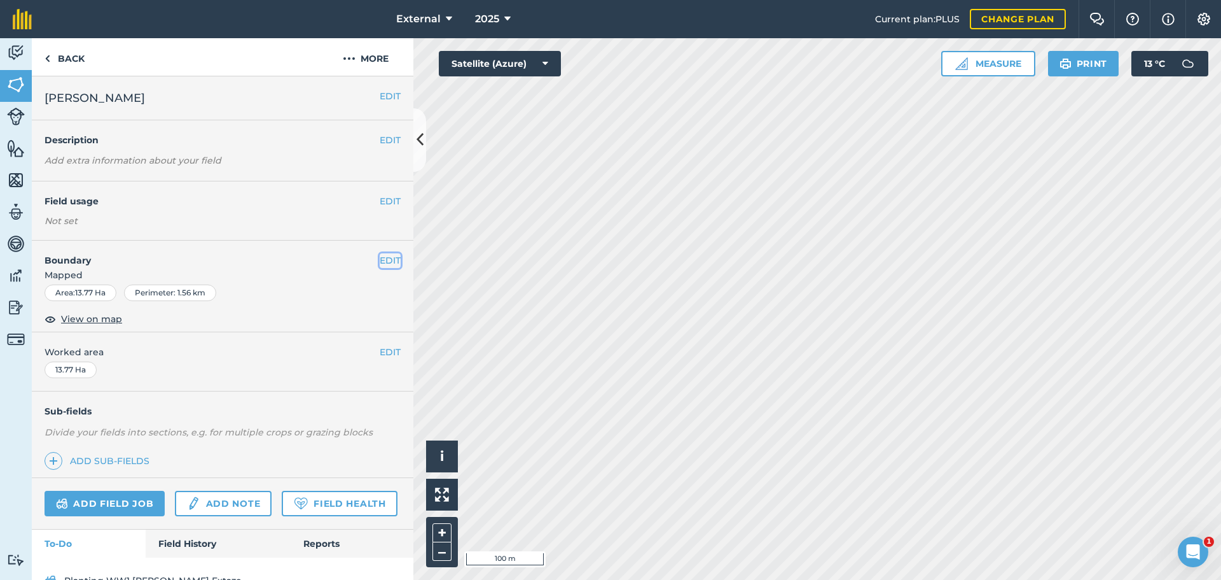
click at [380, 267] on button "EDIT" at bounding box center [390, 260] width 21 height 14
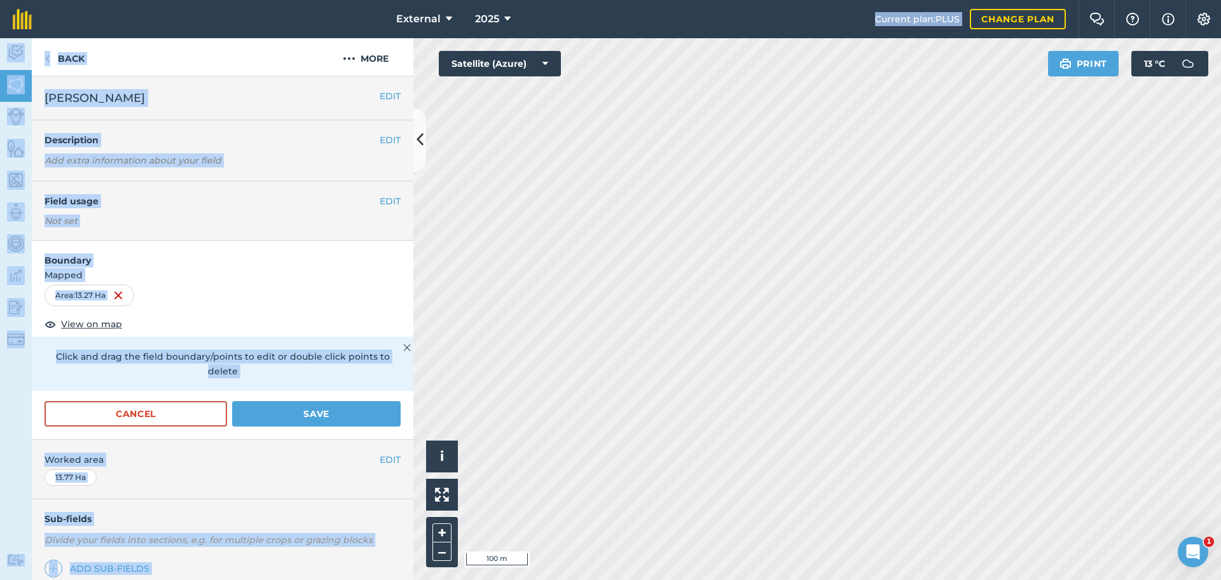
click at [641, 193] on div "External 2025 Current plan : PLUS Change plan Farm Chat Help Info Settings Exte…" at bounding box center [610, 290] width 1221 height 580
click at [293, 72] on div "Back More" at bounding box center [223, 57] width 382 height 38
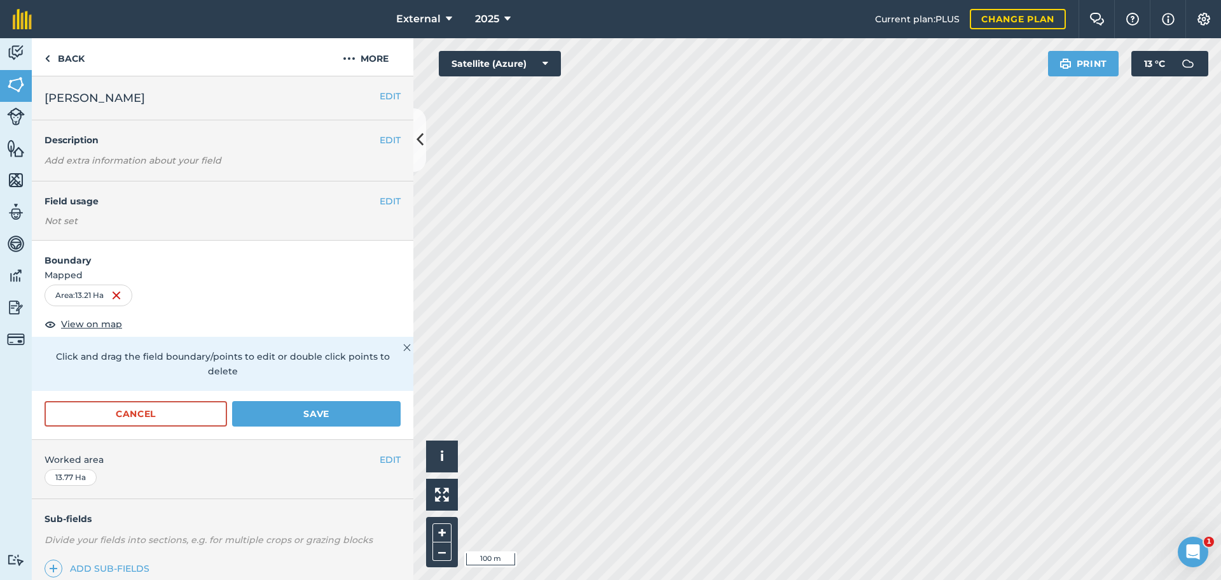
click at [250, 18] on nav "External 2025" at bounding box center [460, 19] width 831 height 38
click at [658, 41] on div "External 2025 Current plan : PLUS Change plan Farm Chat Help Info Settings Exte…" at bounding box center [610, 290] width 1221 height 580
click at [123, 303] on img at bounding box center [118, 295] width 10 height 15
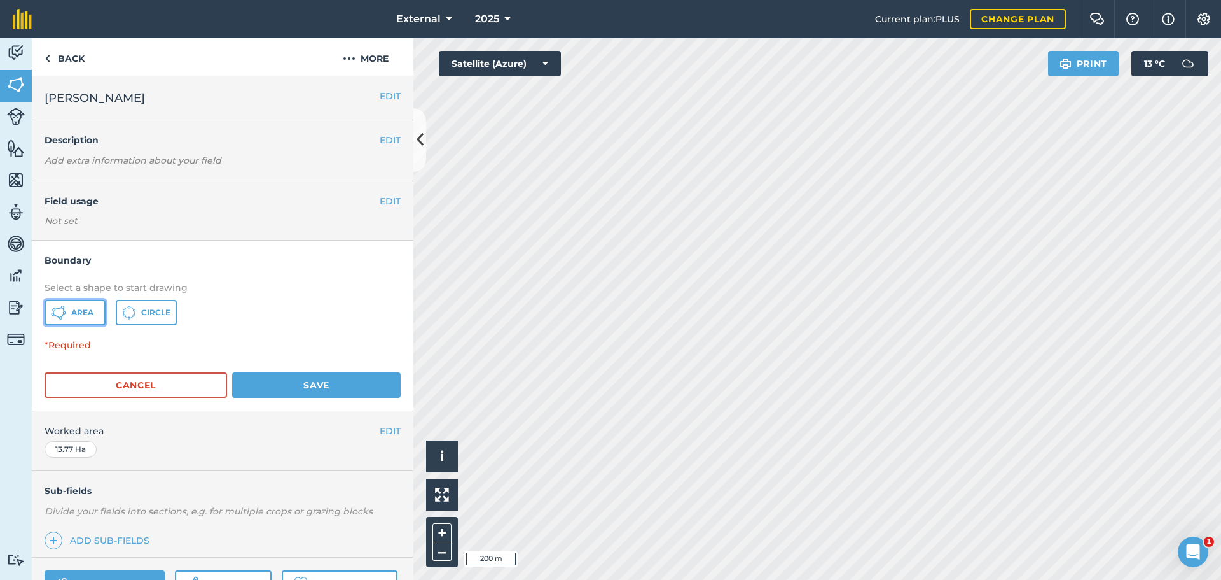
click at [94, 317] on span "Area" at bounding box center [82, 312] width 22 height 10
click at [106, 325] on button "Area" at bounding box center [75, 312] width 61 height 25
click at [1221, 292] on html "External 2025 Current plan : PLUS Change plan Farm Chat Help Info Settings Exte…" at bounding box center [610, 290] width 1221 height 580
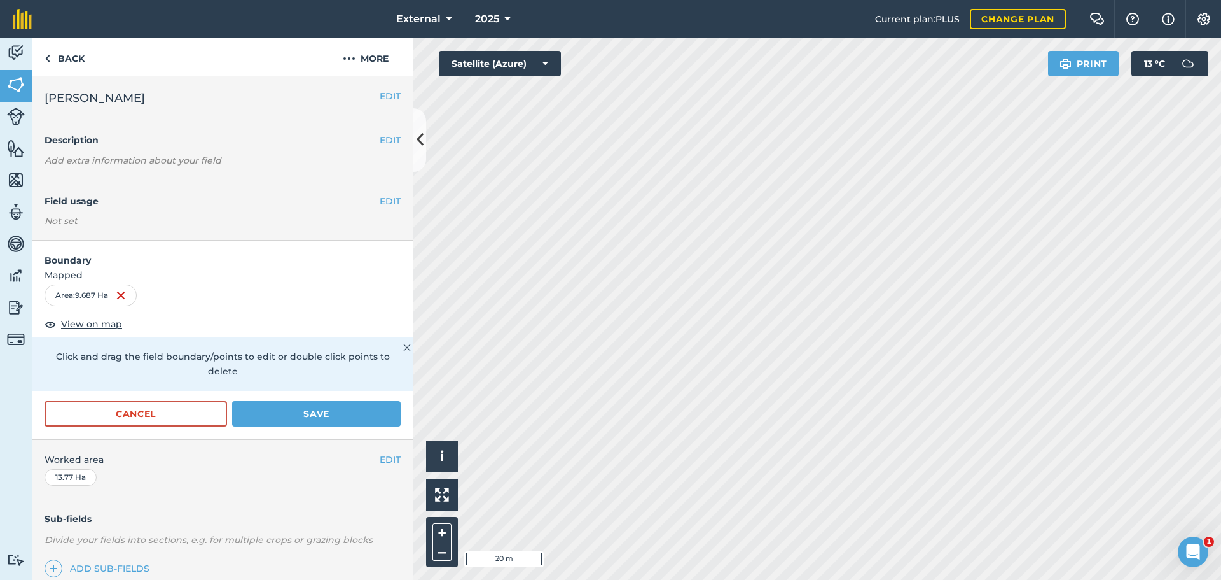
click at [1059, 76] on div "Click to start drawing i © 2025 TomTom, Microsoft 20 m + – Satellite (Azure) Pr…" at bounding box center [818, 308] width 808 height 541
click at [1048, 0] on html "External 2025 Current plan : PLUS Change plan Farm Chat Help Info Settings Exte…" at bounding box center [610, 290] width 1221 height 580
click at [625, 579] on html "External 2025 Current plan : PLUS Change plan Farm Chat Help Info Settings Exte…" at bounding box center [610, 290] width 1221 height 580
click at [370, 426] on button "Save" at bounding box center [316, 413] width 169 height 25
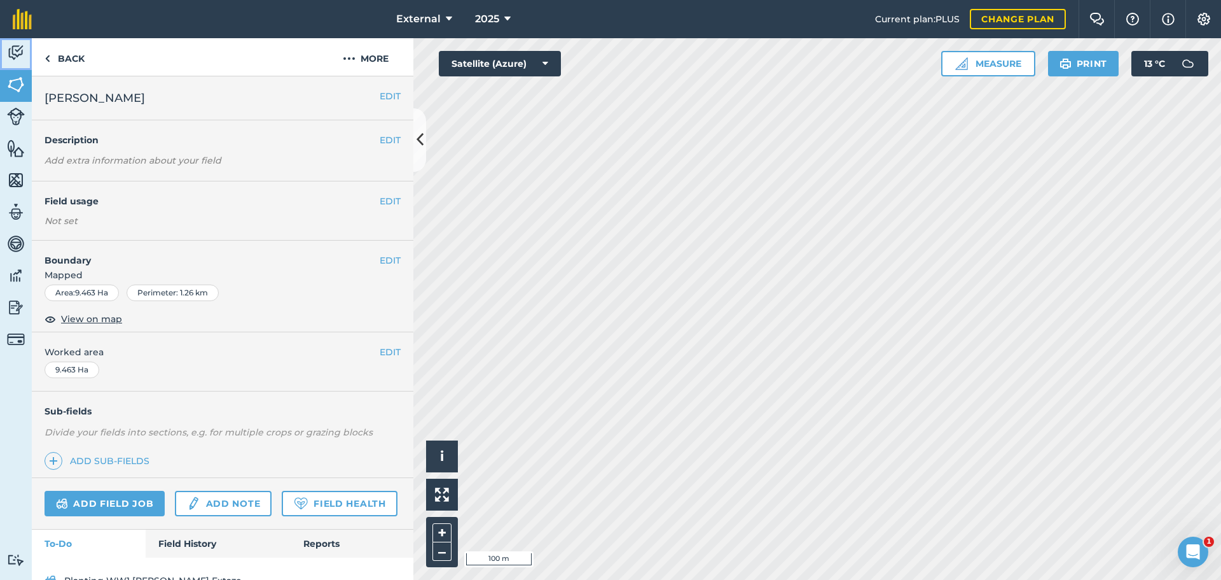
drag, startPoint x: 15, startPoint y: 58, endPoint x: 30, endPoint y: 64, distance: 16.0
click at [17, 58] on img at bounding box center [16, 52] width 18 height 19
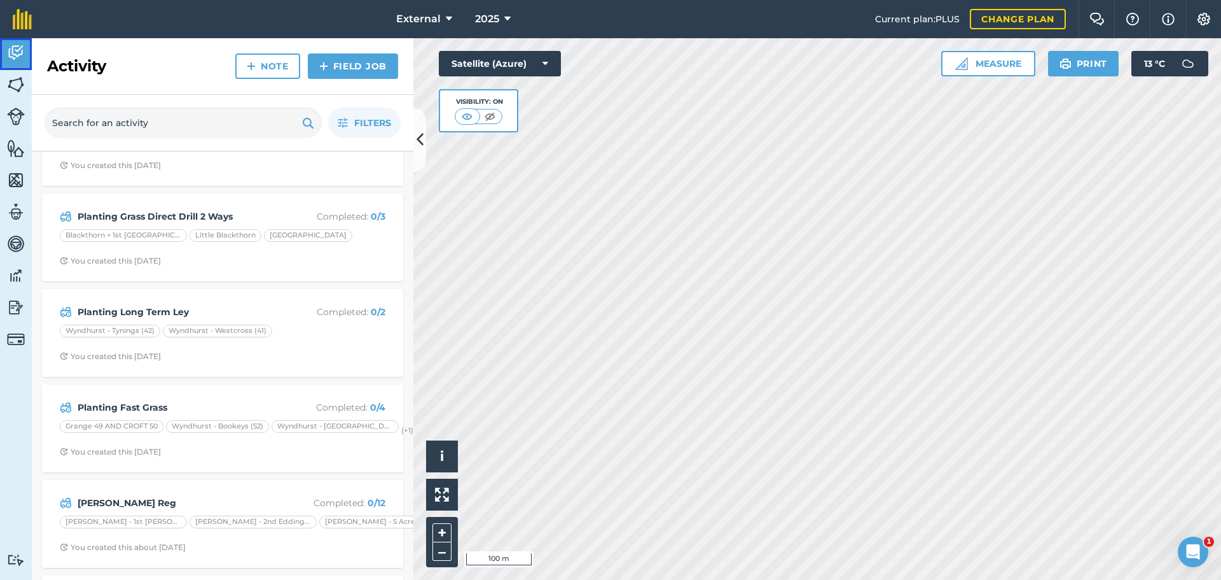
scroll to position [254, 0]
click at [13, 62] on img at bounding box center [16, 52] width 18 height 19
click at [308, 79] on link "Field Job" at bounding box center [353, 65] width 90 height 25
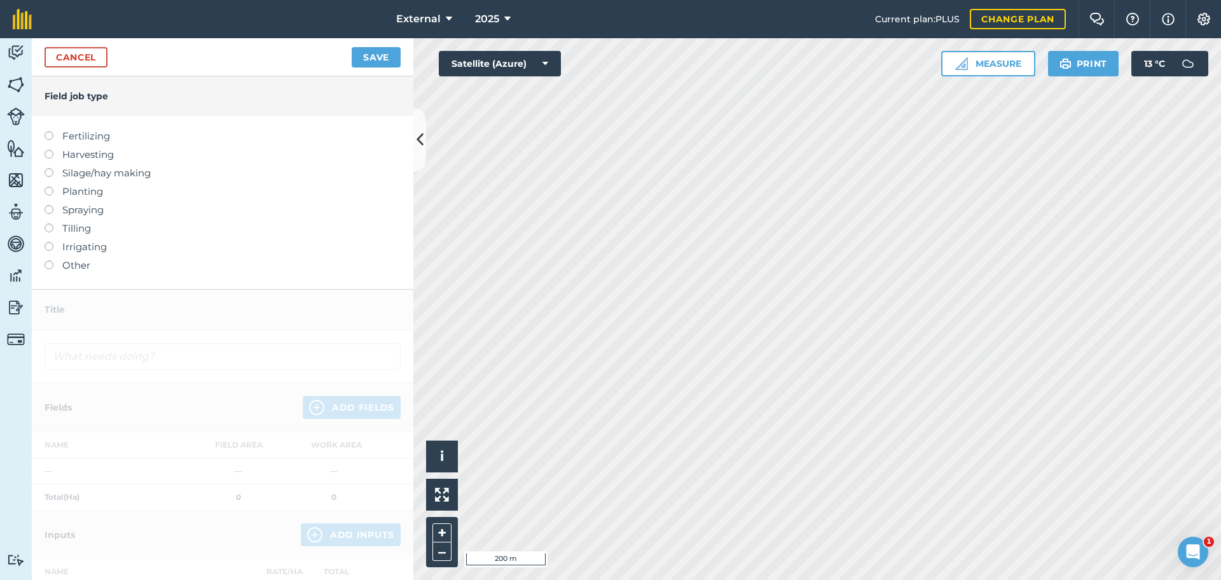
click at [55, 186] on label at bounding box center [54, 186] width 18 height 0
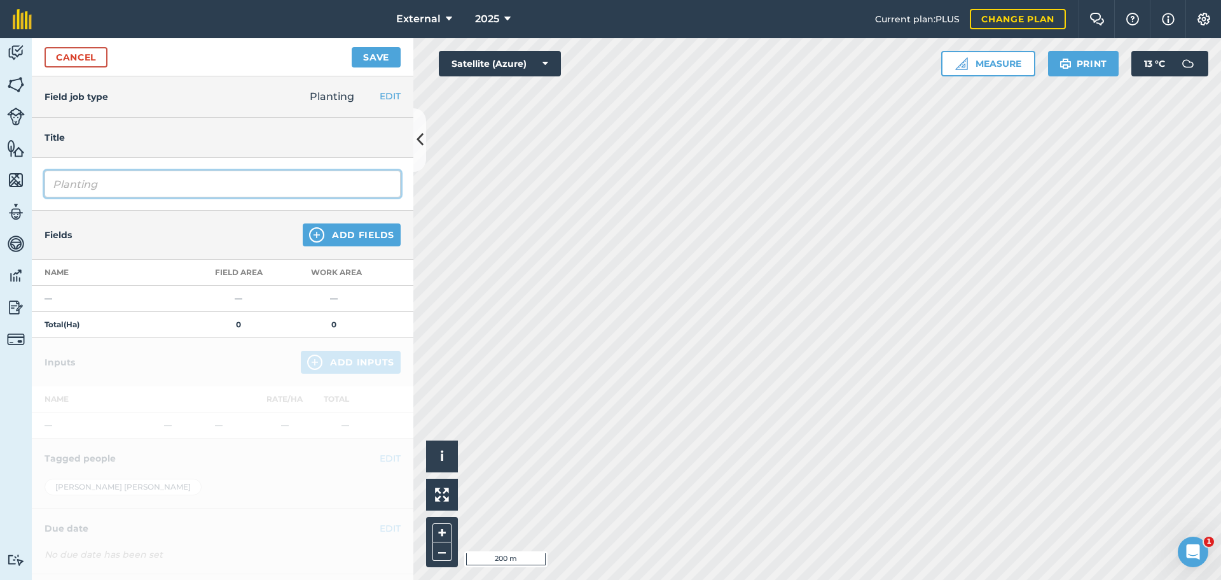
click at [237, 197] on input "Planting" at bounding box center [223, 183] width 356 height 27
type input "Planting bWW1 e"
click at [172, 197] on input "Planting bWW1 e" at bounding box center [223, 183] width 356 height 27
type input "Planting WW1 Extaze"
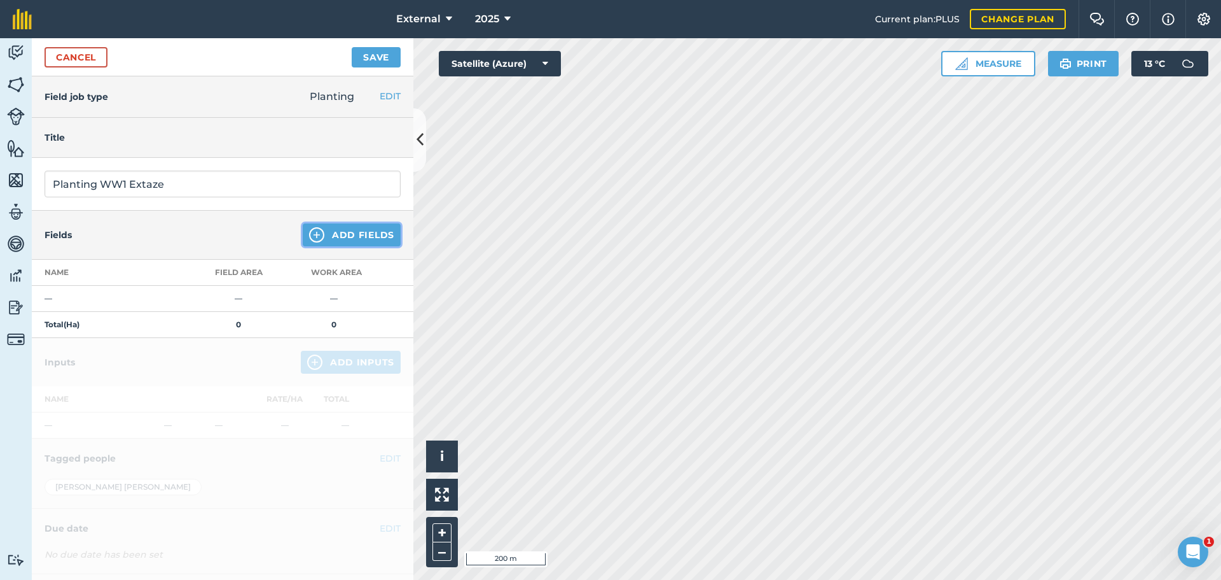
click at [359, 246] on button "Add Fields" at bounding box center [352, 234] width 98 height 23
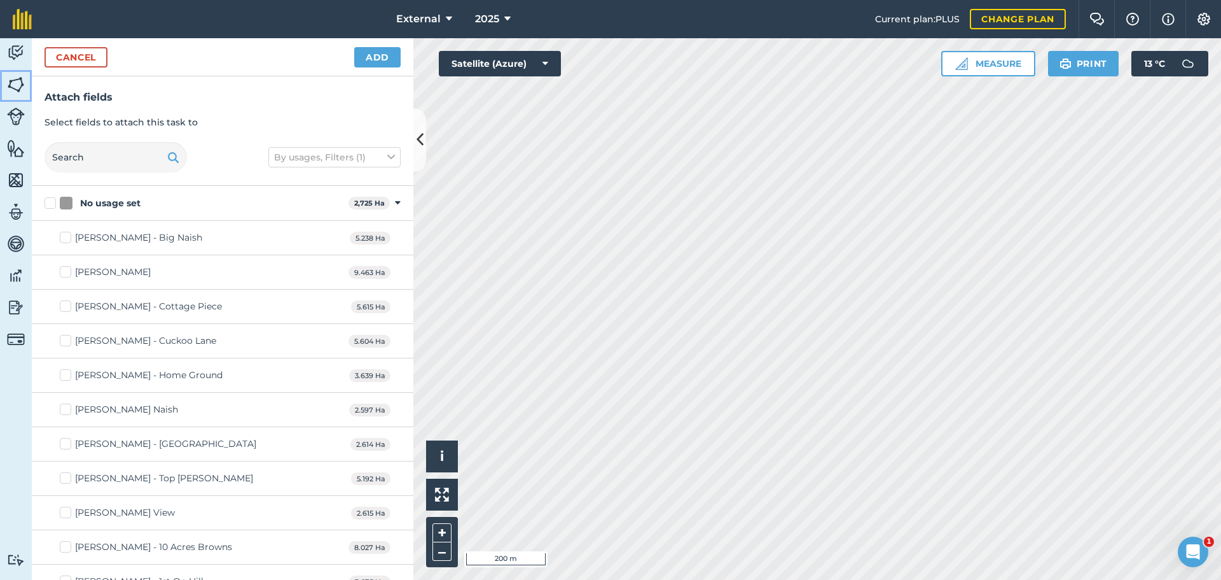
click at [13, 90] on img at bounding box center [16, 84] width 18 height 19
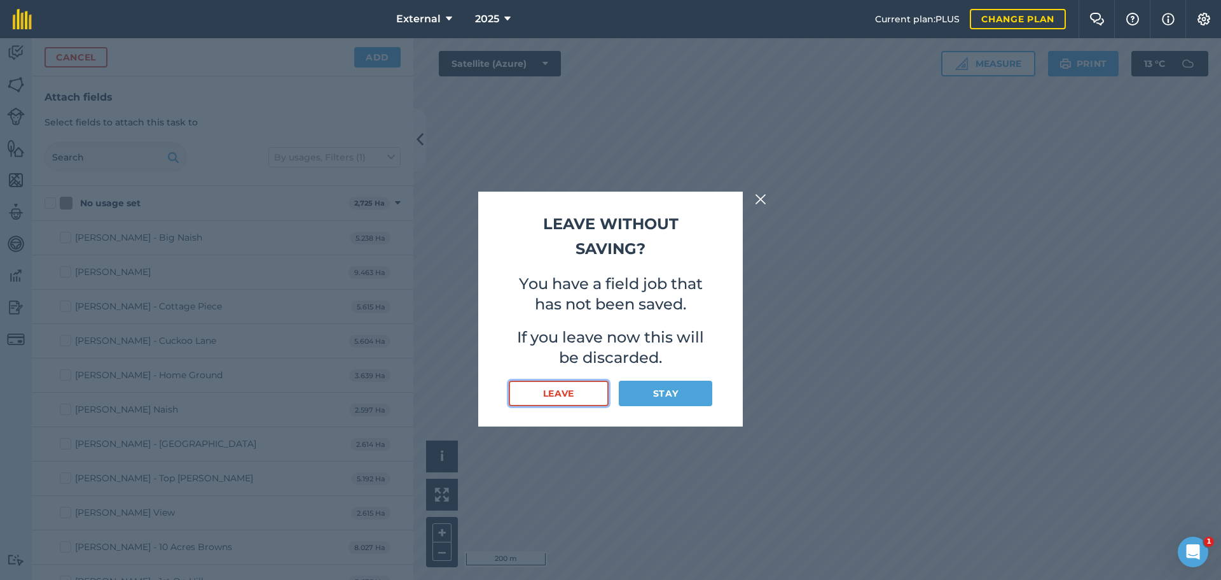
click at [560, 403] on button "Leave" at bounding box center [559, 392] width 100 height 25
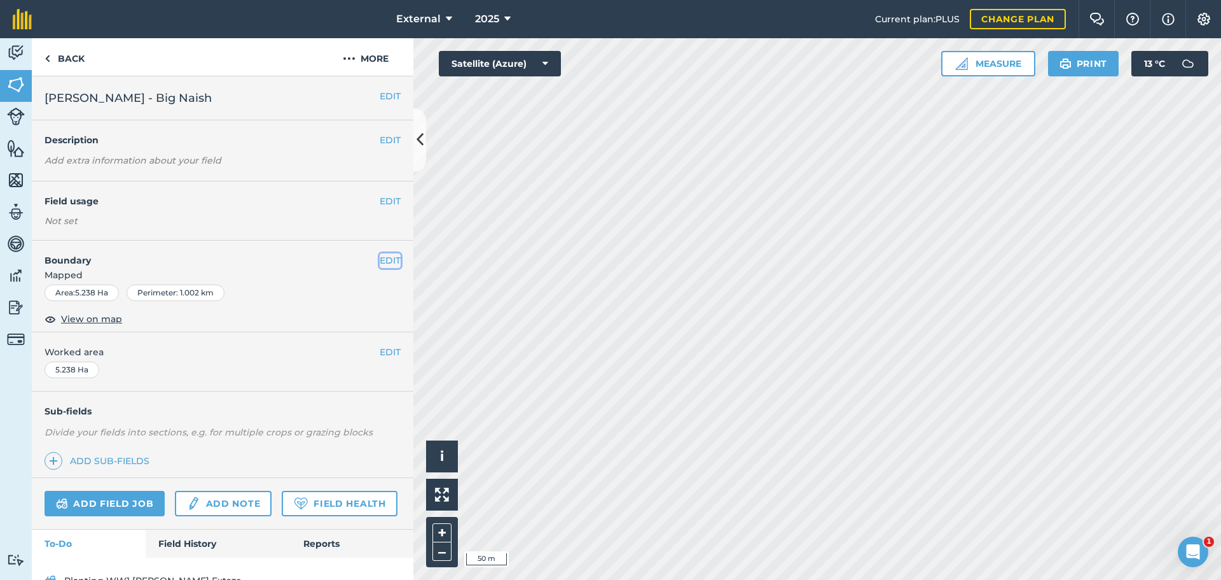
click at [380, 267] on button "EDIT" at bounding box center [390, 260] width 21 height 14
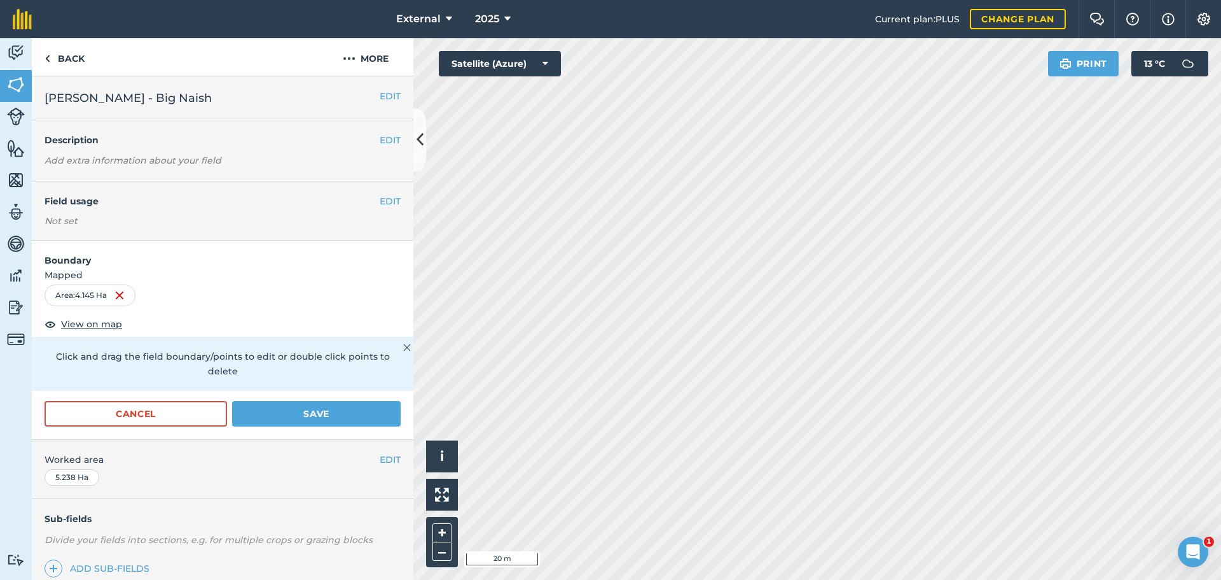
click at [876, 20] on div "External 2025 Current plan : PLUS Change plan Farm Chat Help Info Settings Exte…" at bounding box center [610, 290] width 1221 height 580
click at [360, 426] on button "Save" at bounding box center [316, 413] width 169 height 25
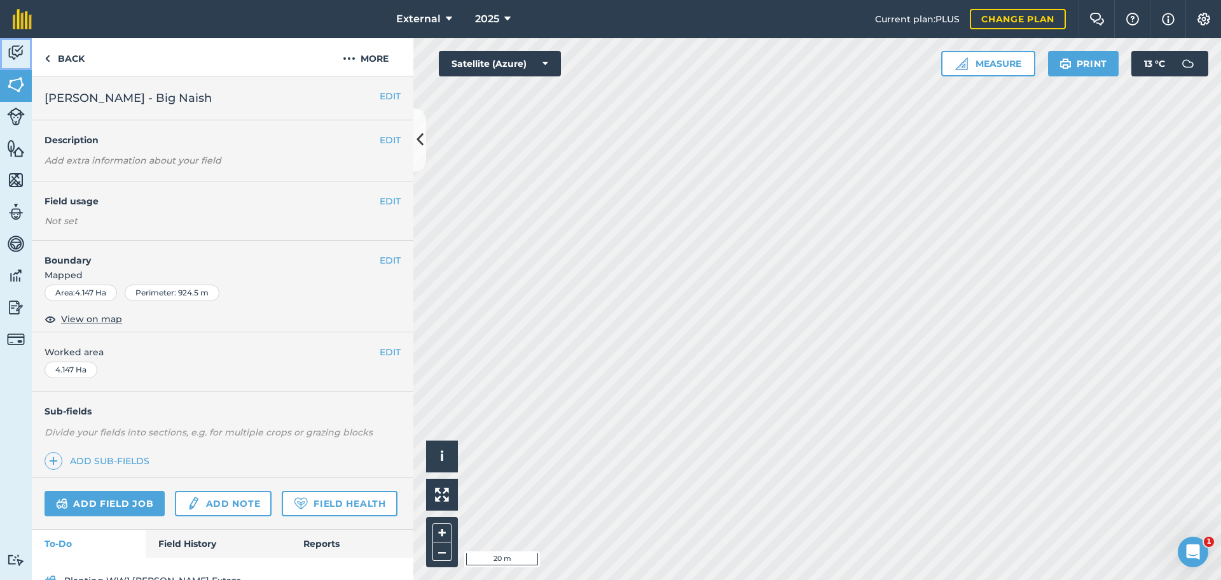
click at [23, 60] on img at bounding box center [16, 52] width 18 height 19
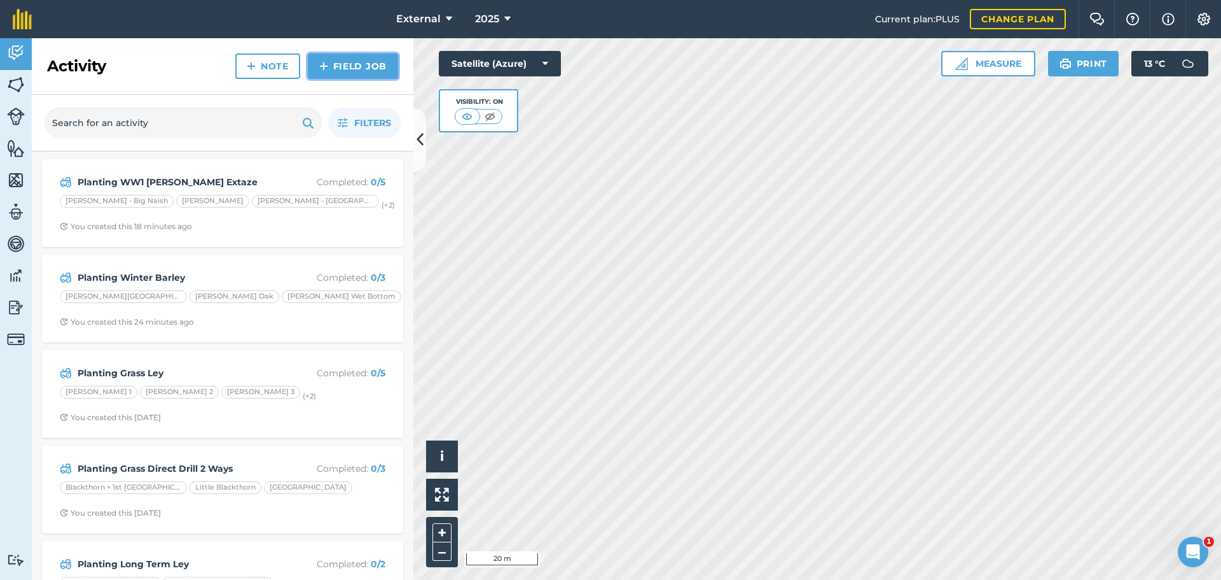
click at [361, 79] on link "Field Job" at bounding box center [353, 65] width 90 height 25
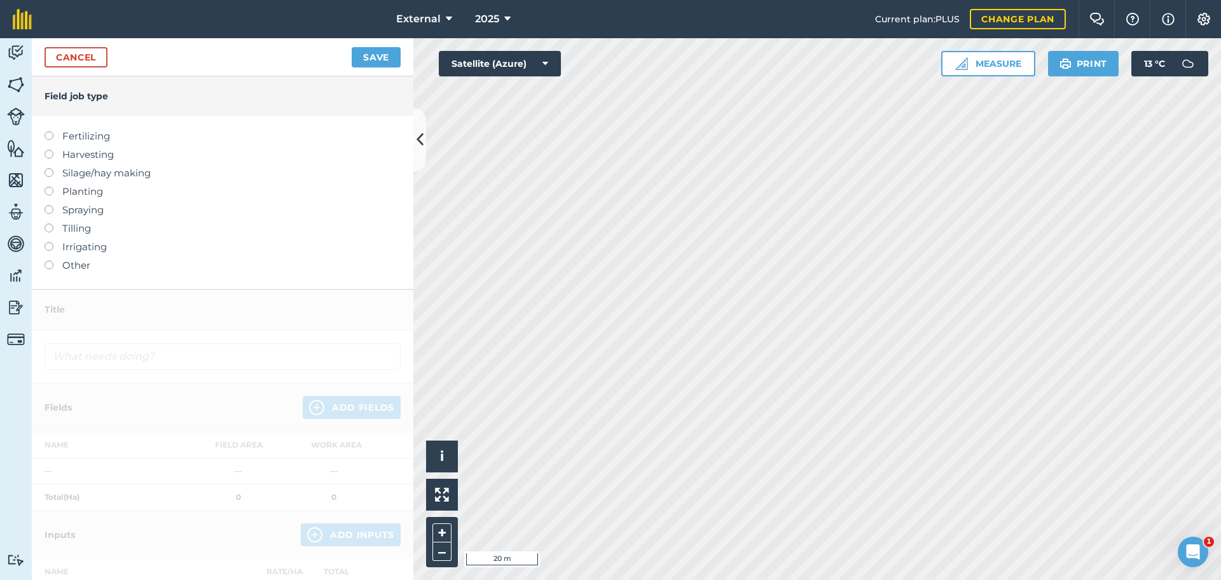
click at [49, 186] on label at bounding box center [54, 186] width 18 height 0
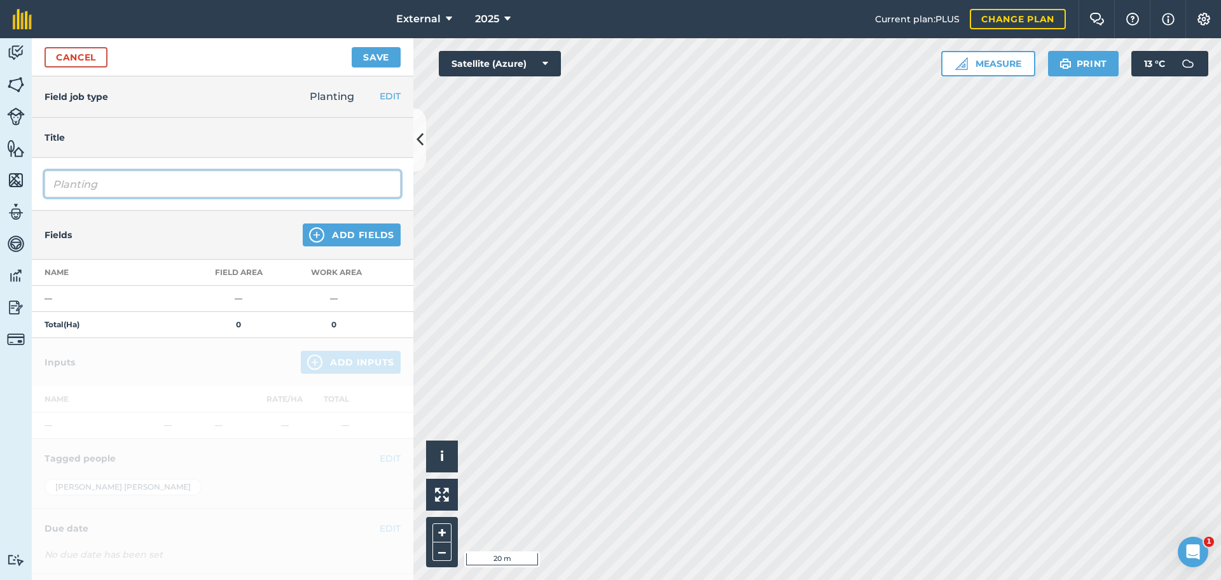
click at [126, 197] on input "Planting" at bounding box center [223, 183] width 356 height 27
type input "Planting WW1 Extaze"
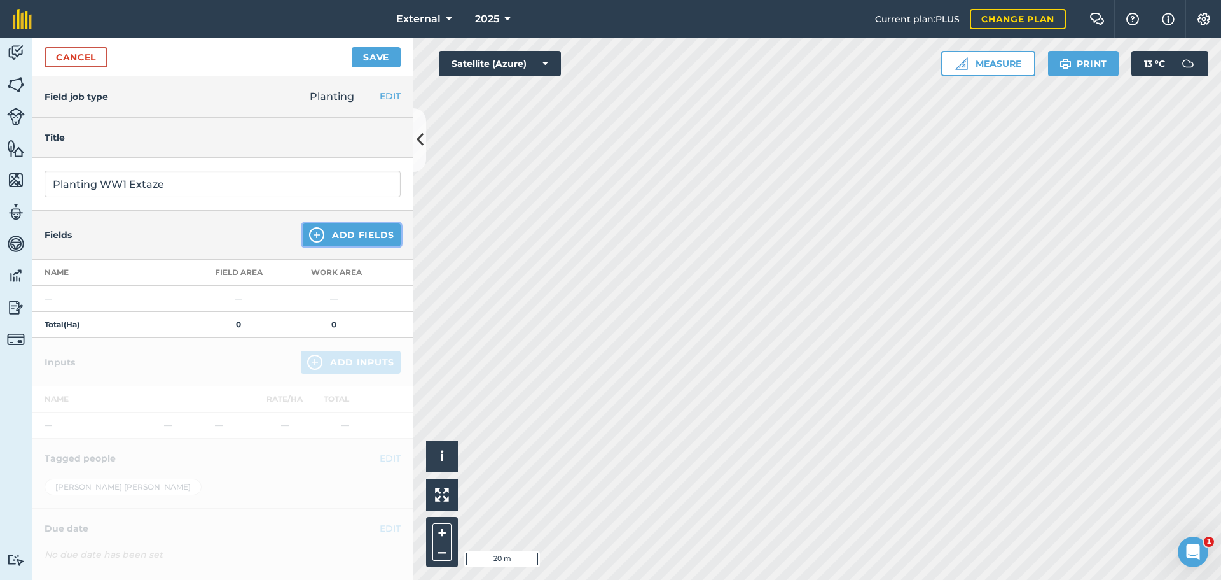
click at [313, 246] on button "Add Fields" at bounding box center [352, 234] width 98 height 23
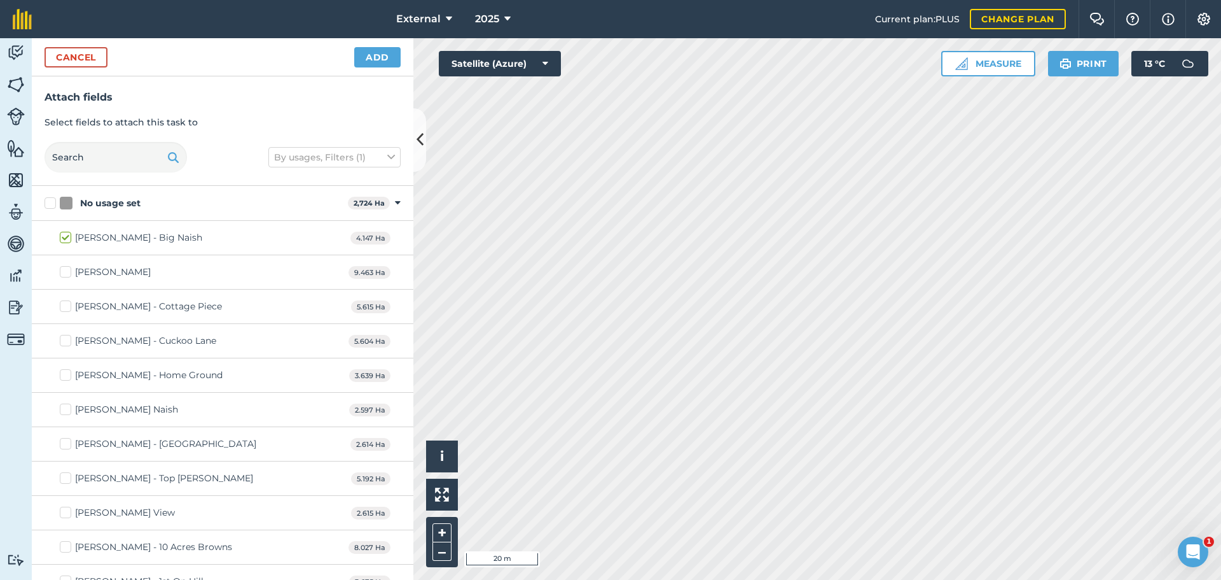
checkbox input "true"
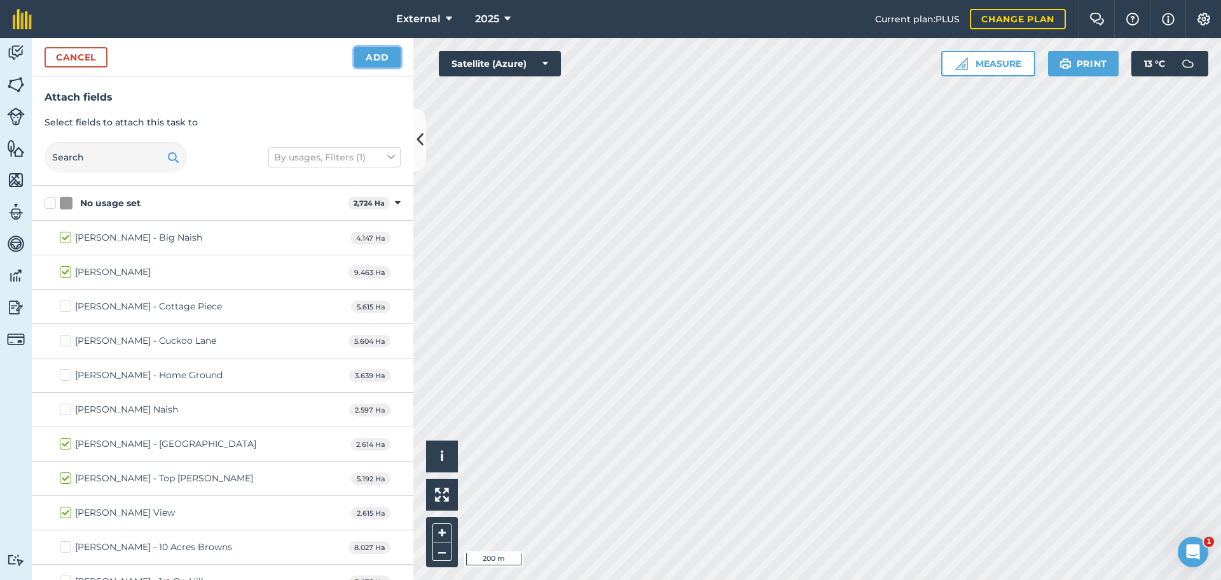
click at [360, 67] on button "Add" at bounding box center [377, 57] width 46 height 20
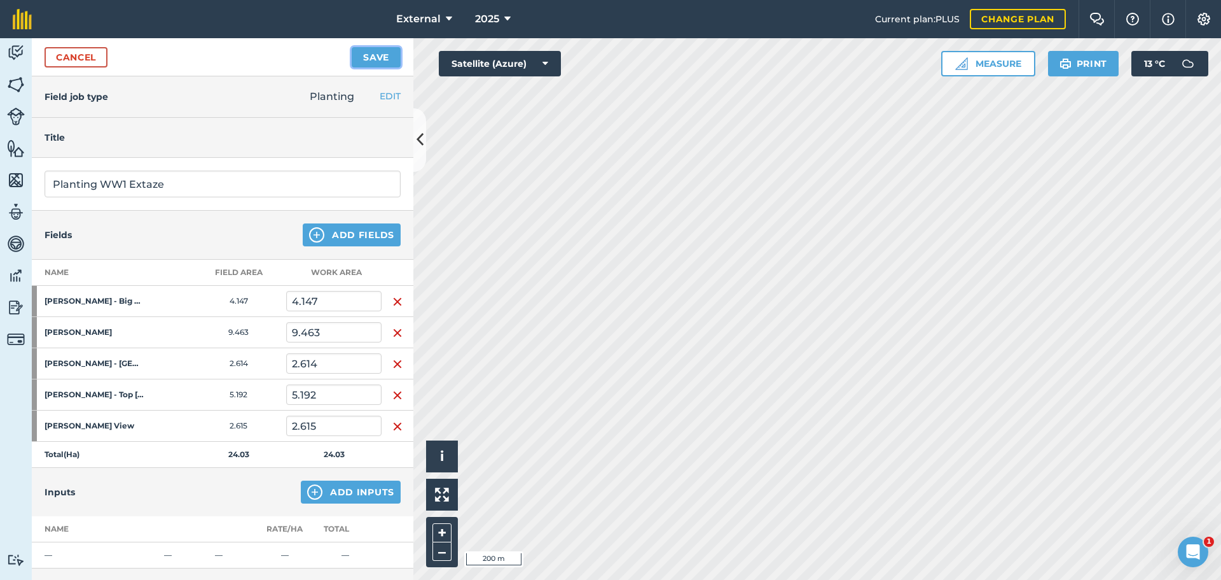
click at [360, 67] on button "Save" at bounding box center [376, 57] width 49 height 20
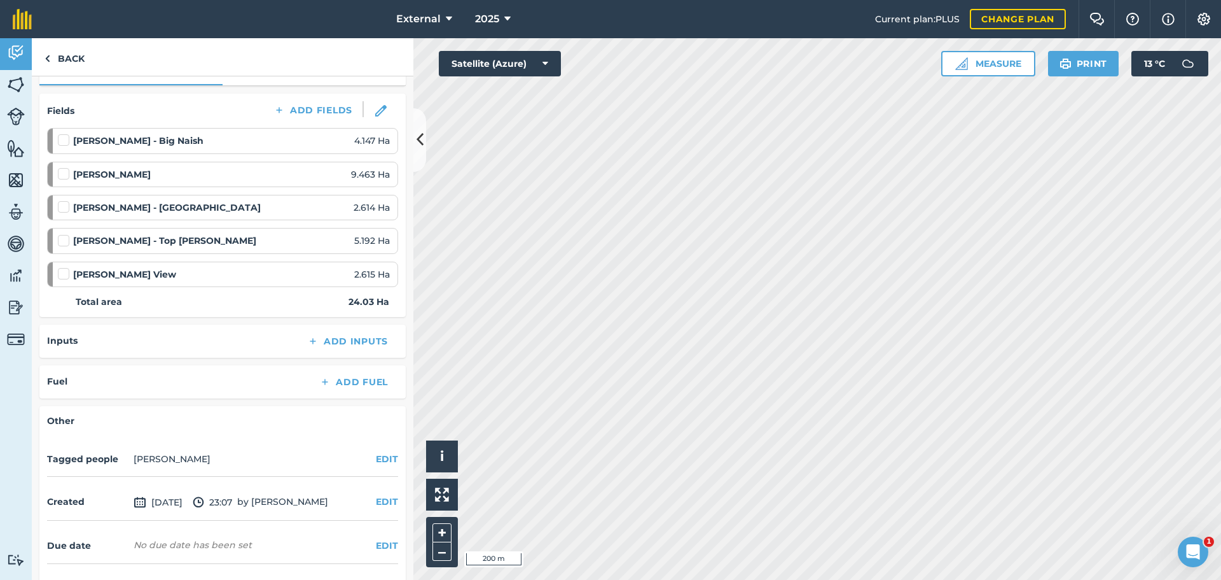
scroll to position [191, 0]
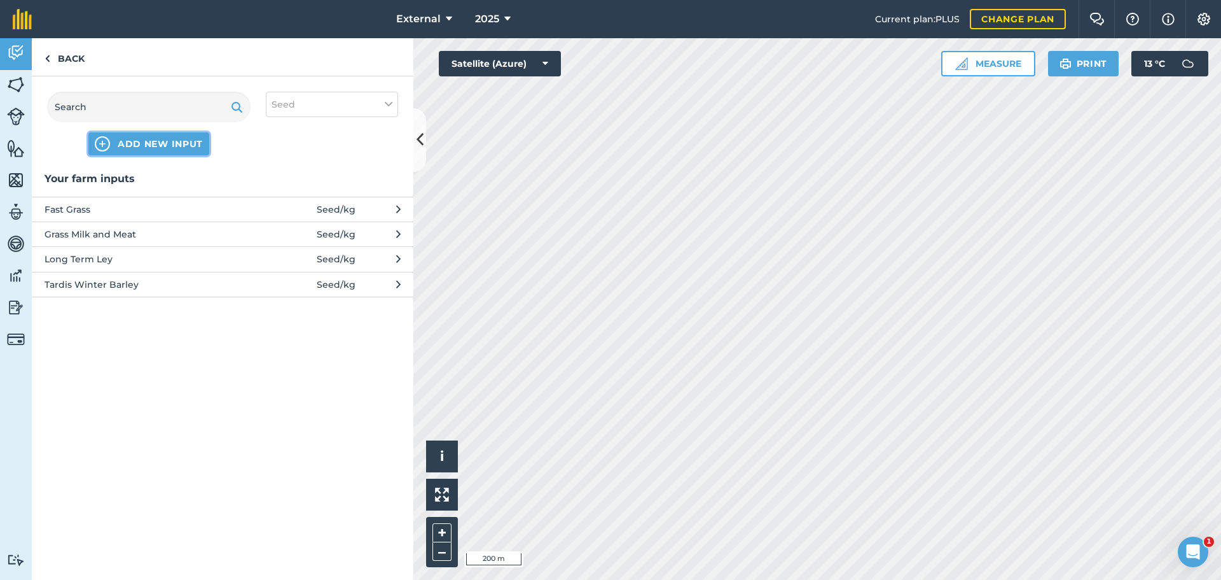
click at [179, 155] on button "ADD NEW INPUT" at bounding box center [148, 143] width 121 height 23
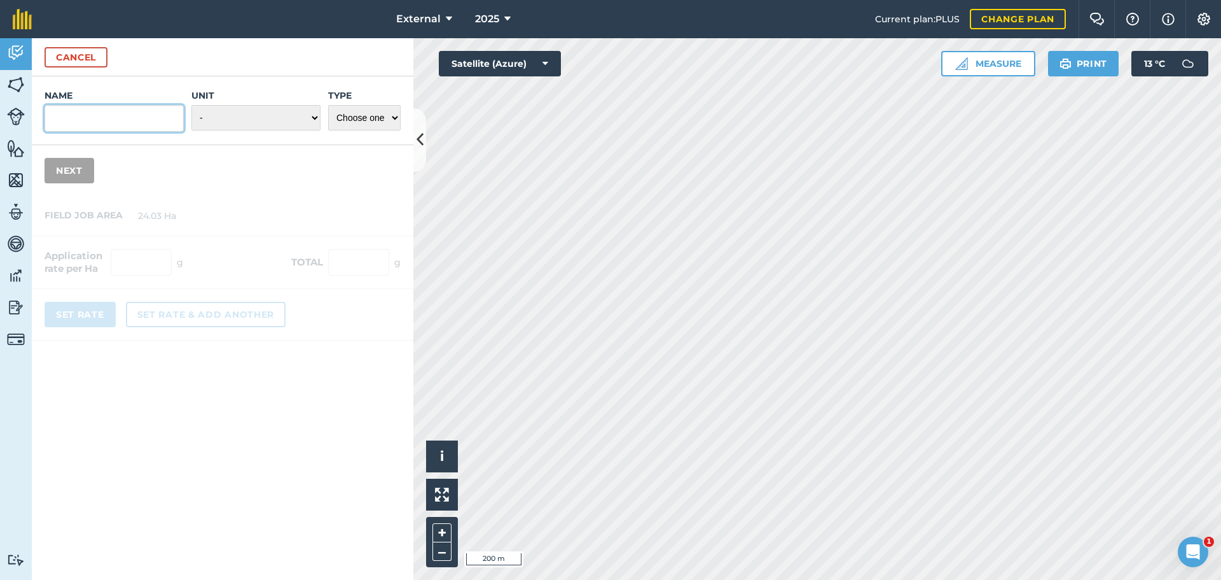
click at [129, 132] on input "Name" at bounding box center [114, 118] width 139 height 27
type input "Extaze W W heat"
click at [209, 130] on select "- Grams/g Kilograms/kg Metric tonnes/t Millilitres/ml Litres/L Ounces/oz Pounds…" at bounding box center [255, 117] width 129 height 25
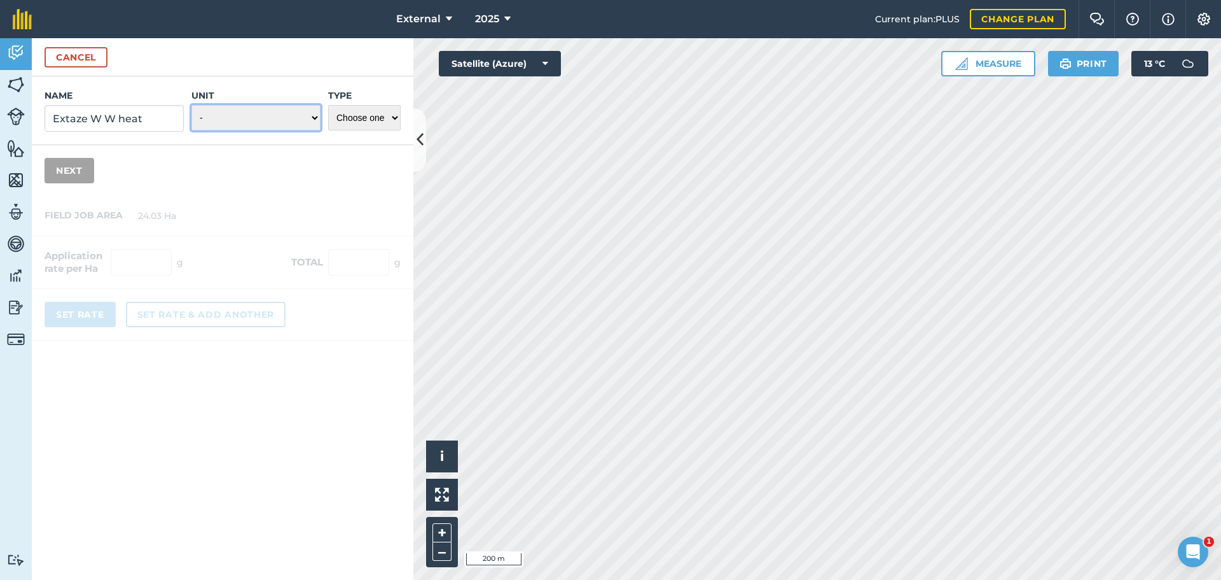
select select "KILOGRAMS"
click at [191, 130] on select "- Grams/g Kilograms/kg Metric tonnes/t Millilitres/ml Litres/L Ounces/oz Pounds…" at bounding box center [255, 117] width 129 height 25
click at [363, 130] on select "Choose one Fertilizer Seed Spray Fuel Other" at bounding box center [364, 117] width 73 height 25
select select "SEED"
click at [328, 130] on select "Choose one Fertilizer Seed Spray Fuel Other" at bounding box center [364, 117] width 73 height 25
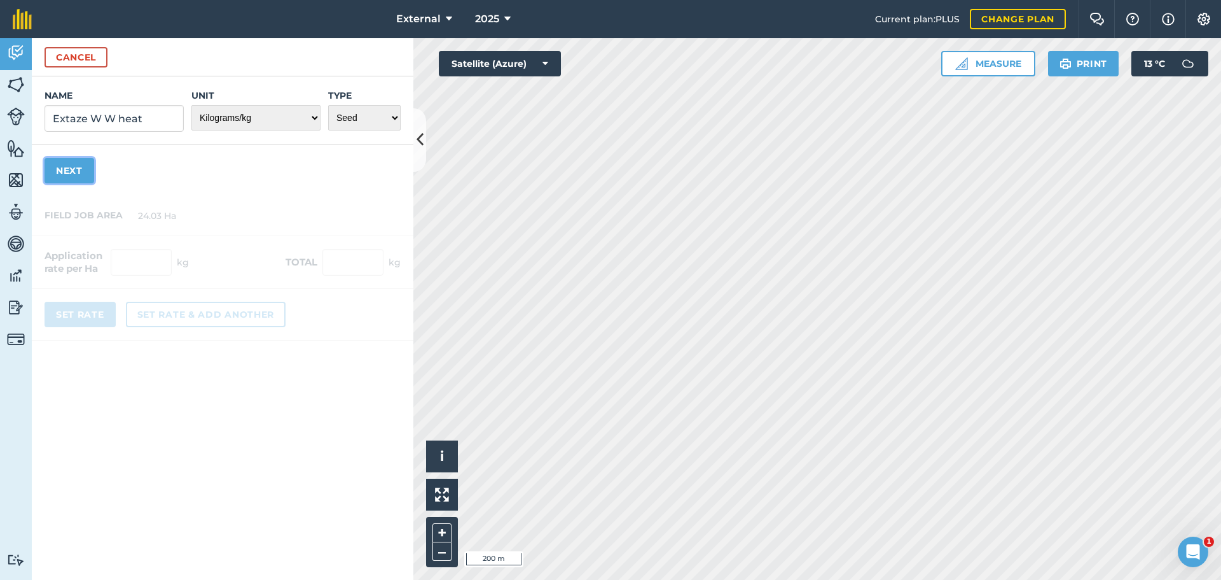
click at [94, 183] on button "Next" at bounding box center [70, 170] width 50 height 25
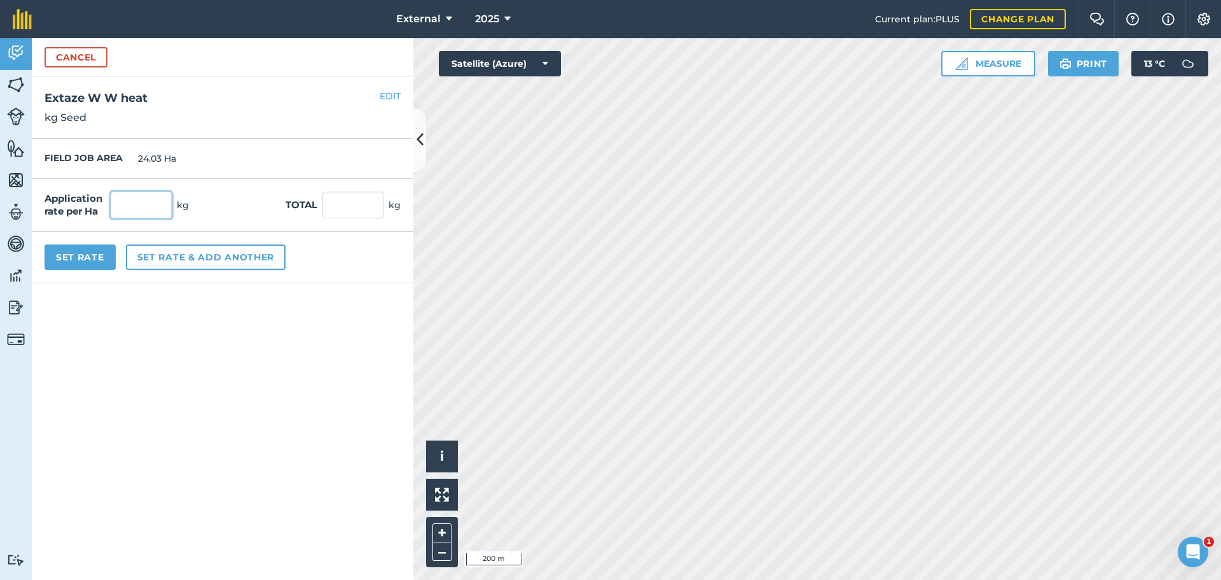
click at [148, 218] on input "text" at bounding box center [141, 204] width 61 height 27
type input "195"
click button "Cancel" at bounding box center [76, 57] width 63 height 20
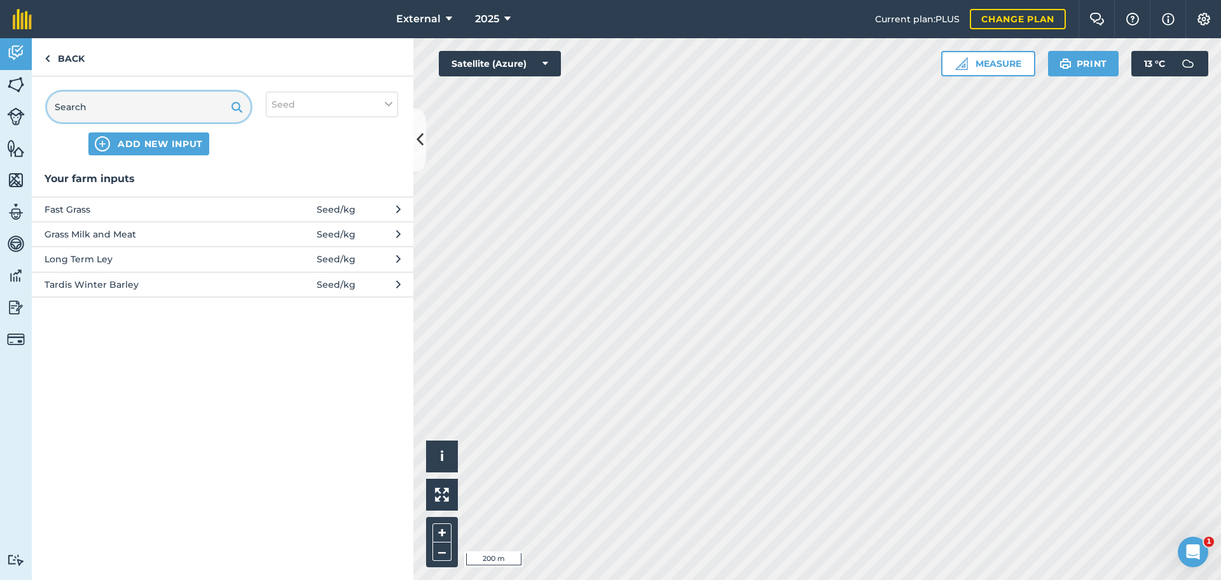
click at [162, 122] on input "text" at bounding box center [149, 107] width 204 height 31
click at [203, 150] on span "ADD NEW INPUT" at bounding box center [160, 143] width 85 height 13
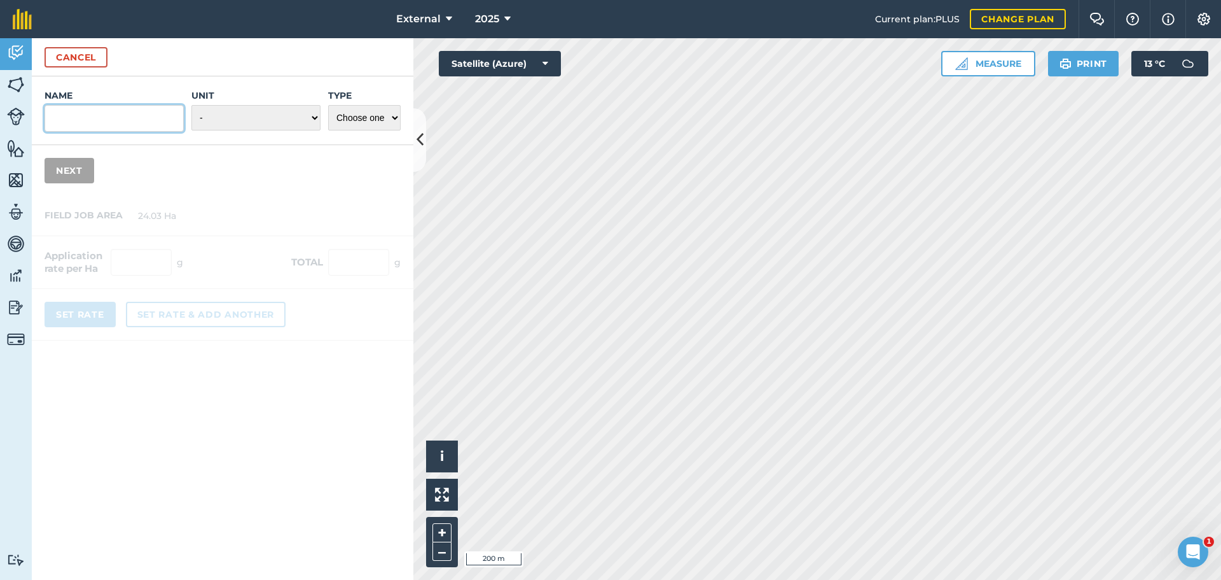
click at [121, 132] on input "Name" at bounding box center [114, 118] width 139 height 27
type input "Extaze"
click at [265, 130] on select "- Grams/g Kilograms/kg Metric tonnes/t Millilitres/ml Litres/L Ounces/oz Pounds…" at bounding box center [255, 117] width 129 height 25
select select "KILOGRAMS"
click at [191, 130] on select "- Grams/g Kilograms/kg Metric tonnes/t Millilitres/ml Litres/L Ounces/oz Pounds…" at bounding box center [255, 117] width 129 height 25
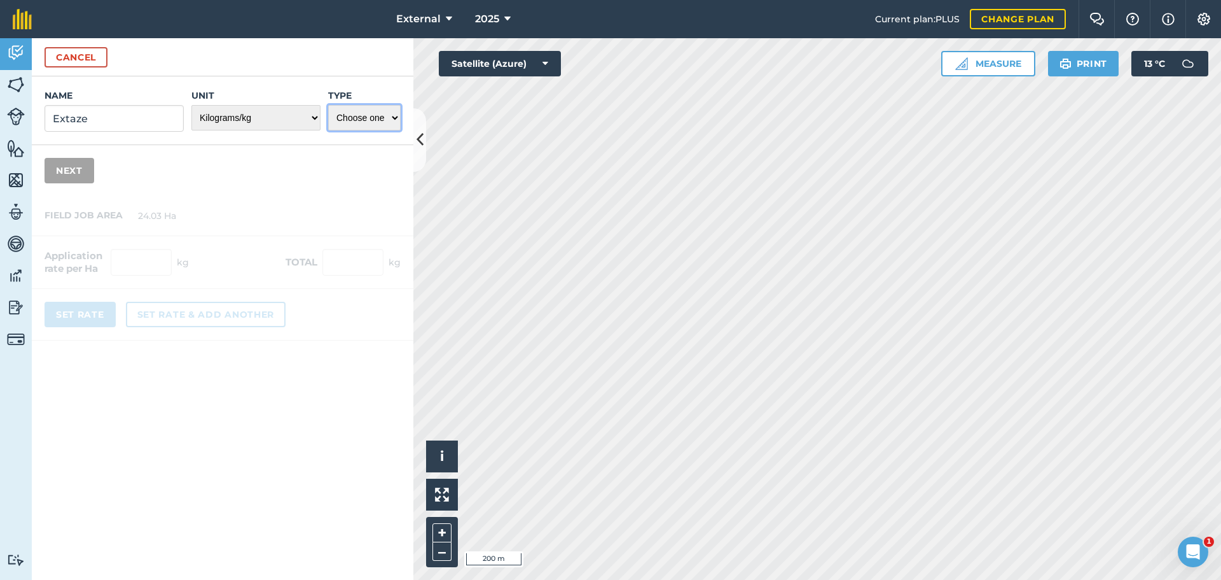
drag, startPoint x: 394, startPoint y: 137, endPoint x: 335, endPoint y: 131, distance: 58.9
click at [390, 130] on select "Choose one Fertilizer Seed Spray Fuel Other" at bounding box center [364, 117] width 73 height 25
click at [140, 130] on div "Name Extaze" at bounding box center [114, 110] width 139 height 43
click at [138, 132] on input "Extaze" at bounding box center [114, 118] width 139 height 27
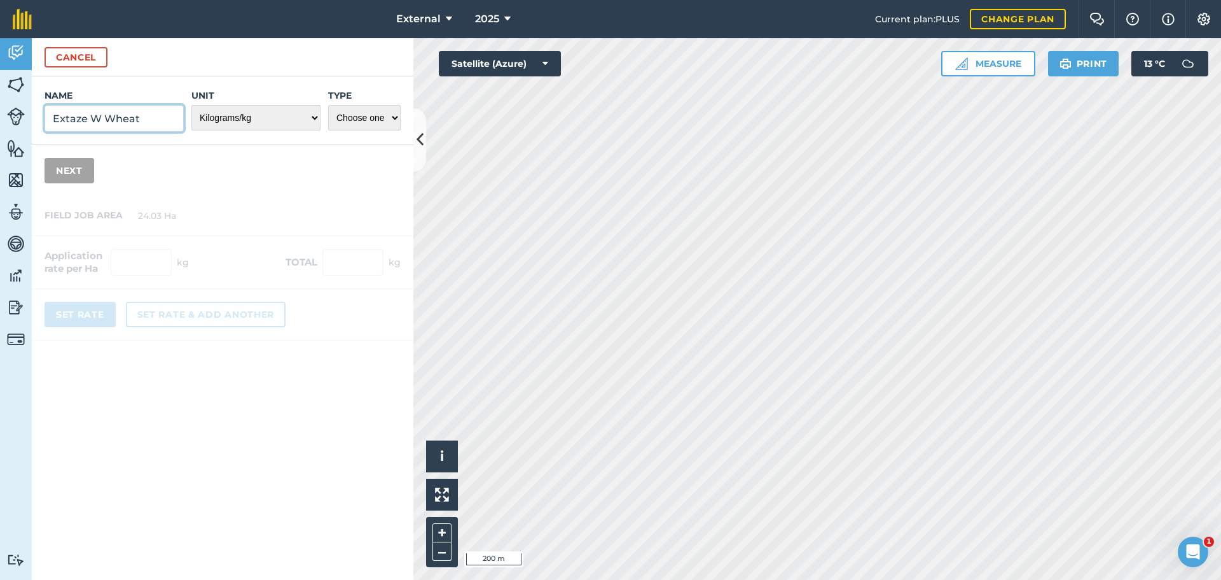
type input "Extaze W Wheat"
click at [371, 130] on select "Choose one Fertilizer Seed Spray Fuel Other" at bounding box center [364, 117] width 73 height 25
select select "SEED"
click at [328, 130] on select "Choose one Fertilizer Seed Spray Fuel Other" at bounding box center [364, 117] width 73 height 25
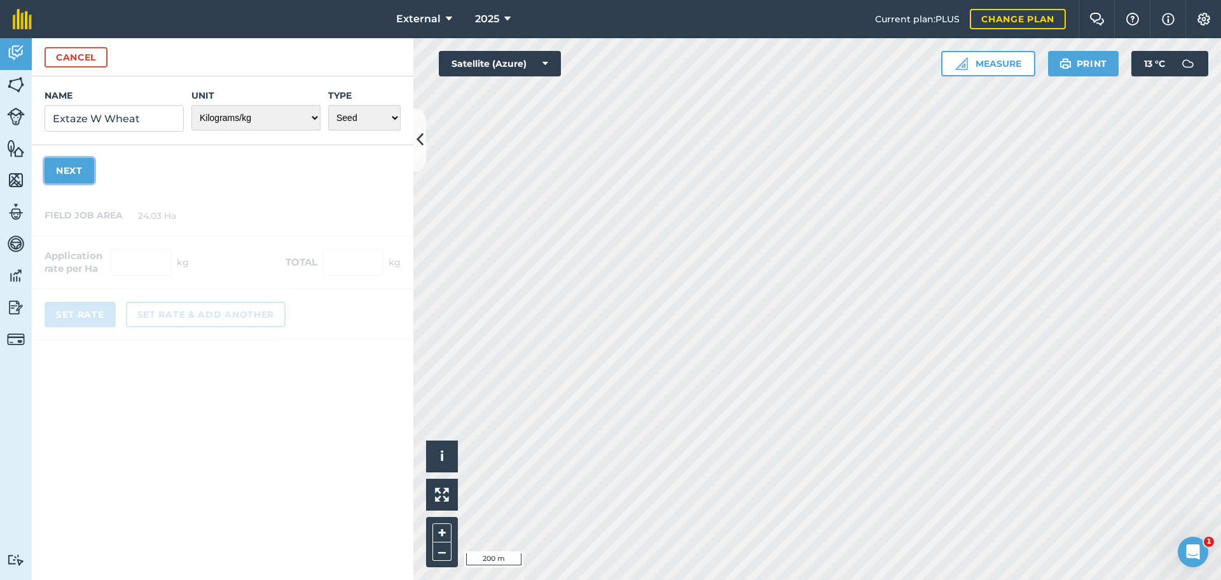
click at [94, 183] on button "Next" at bounding box center [70, 170] width 50 height 25
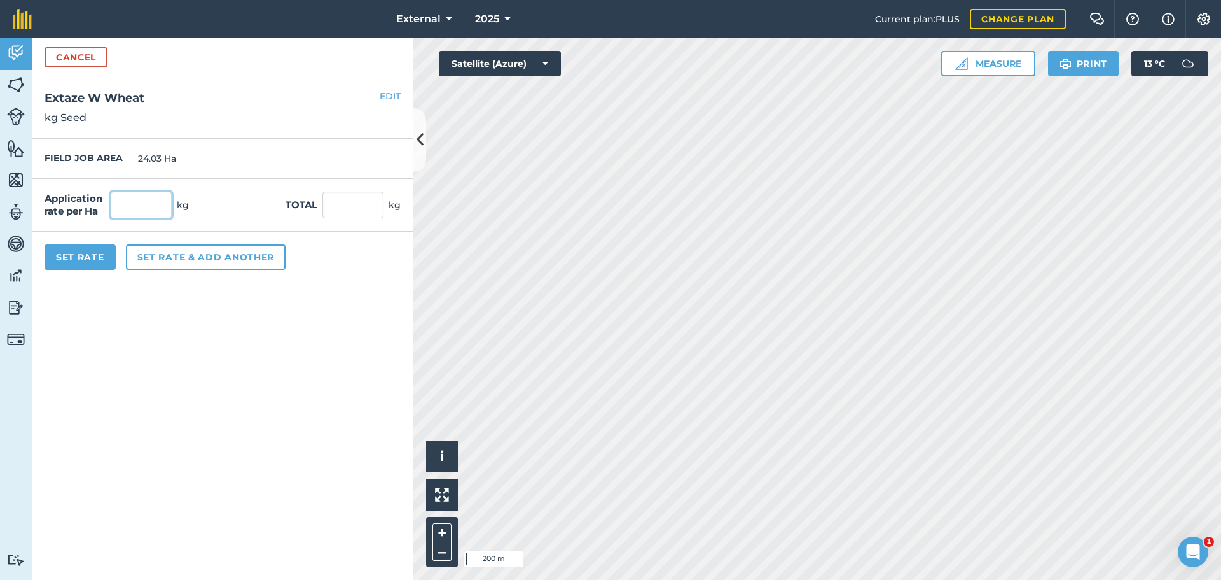
click at [172, 218] on input "text" at bounding box center [141, 204] width 61 height 27
type input "195"
type input "4,685.85"
drag, startPoint x: 107, startPoint y: 305, endPoint x: 92, endPoint y: 307, distance: 14.8
click at [107, 270] on button "Set Rate" at bounding box center [80, 256] width 71 height 25
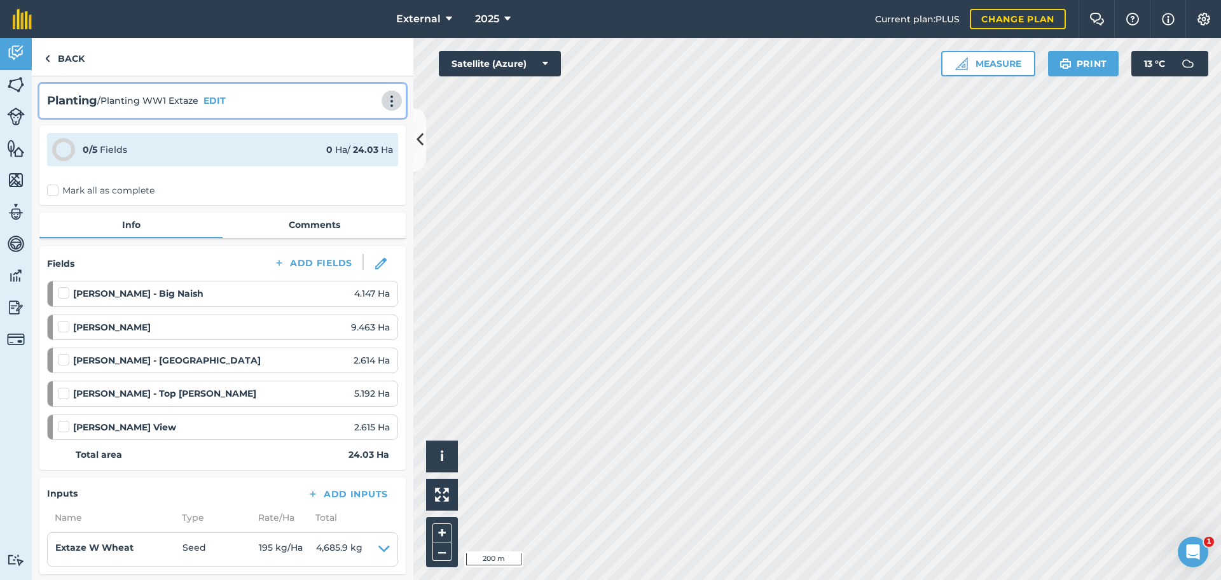
click at [384, 108] on img at bounding box center [391, 101] width 15 height 13
click at [368, 141] on link "Print" at bounding box center [364, 128] width 81 height 25
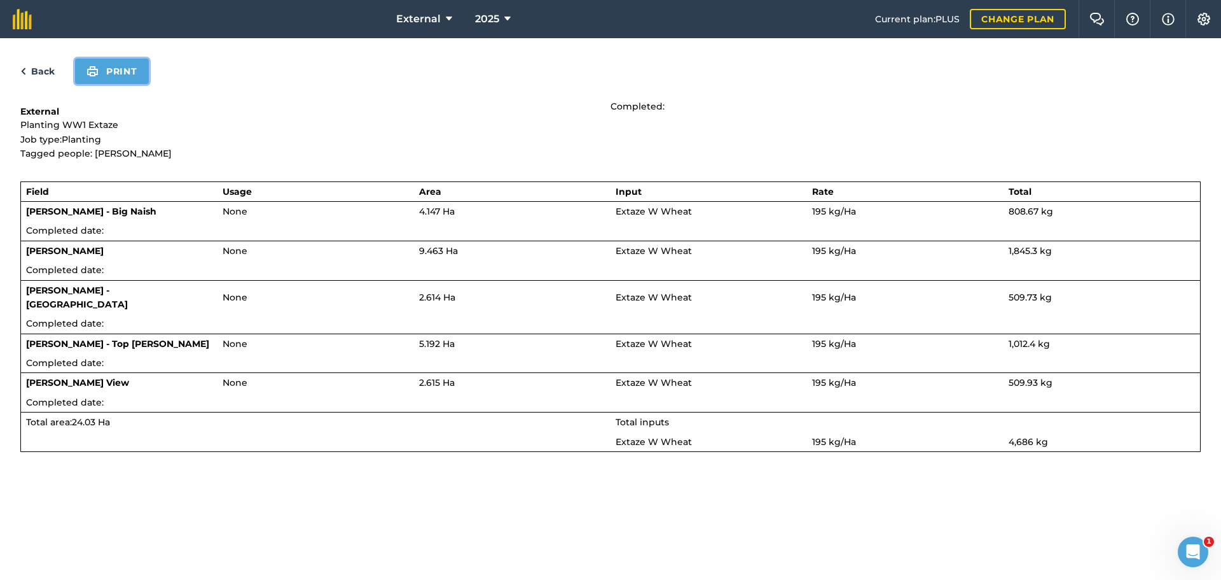
click at [149, 84] on button "Print" at bounding box center [112, 71] width 74 height 25
drag, startPoint x: 161, startPoint y: 79, endPoint x: 949, endPoint y: 503, distance: 894.3
click at [149, 81] on button "Print" at bounding box center [112, 71] width 74 height 25
click at [53, 79] on link "Back" at bounding box center [37, 71] width 34 height 15
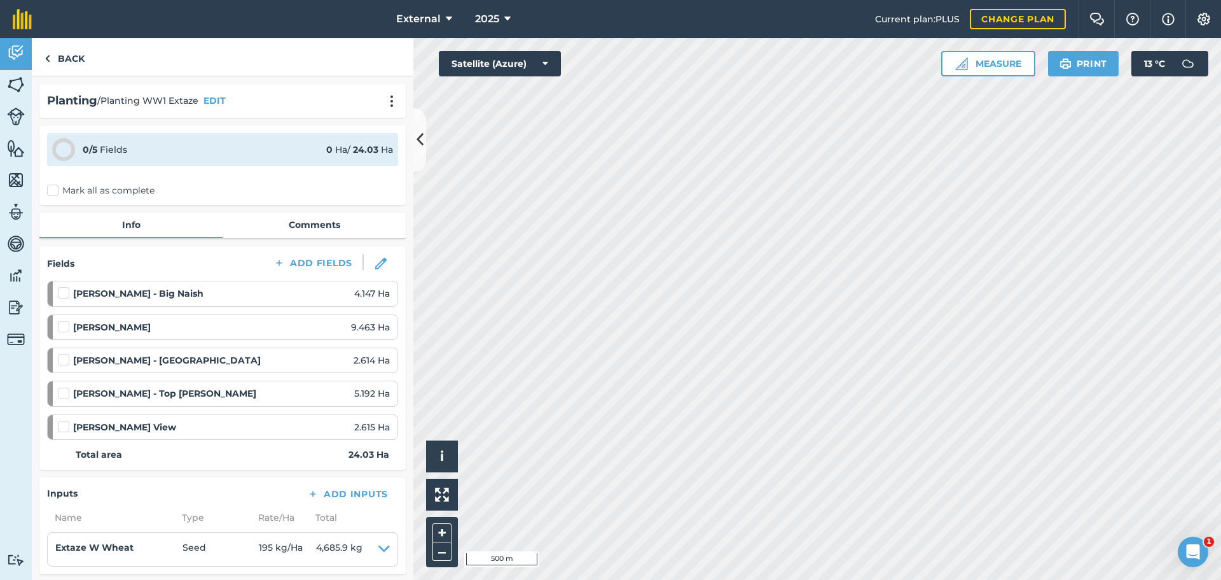
click at [1115, 579] on html "External 2025 Current plan : PLUS Change plan Farm Chat Help Info Settings Exte…" at bounding box center [610, 290] width 1221 height 580
click at [1221, 249] on html "External 2025 Current plan : PLUS Change plan Farm Chat Help Info Settings Exte…" at bounding box center [610, 290] width 1221 height 580
click at [1078, 76] on button "Print" at bounding box center [1083, 63] width 71 height 25
click at [1061, 76] on button "Print" at bounding box center [1083, 63] width 71 height 25
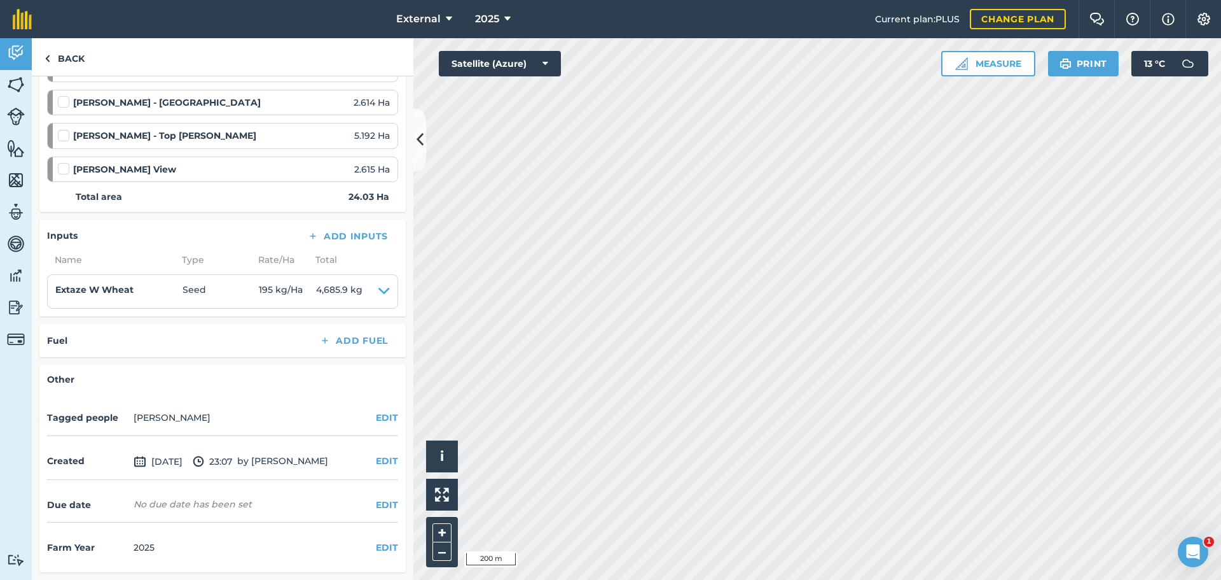
scroll to position [318, 0]
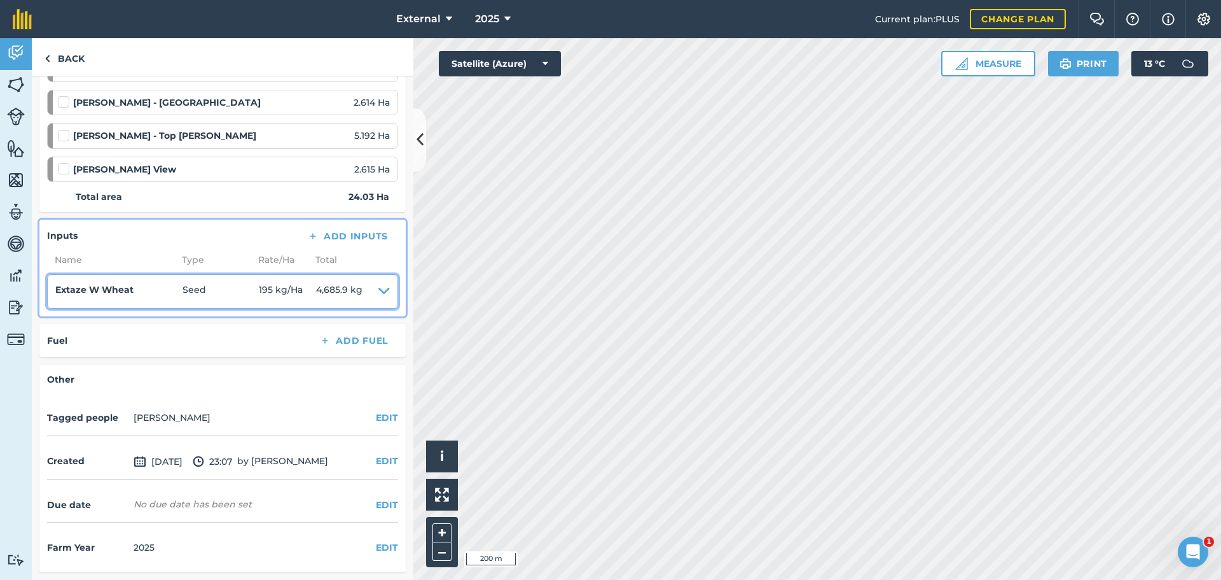
click at [379, 300] on icon at bounding box center [384, 291] width 11 height 18
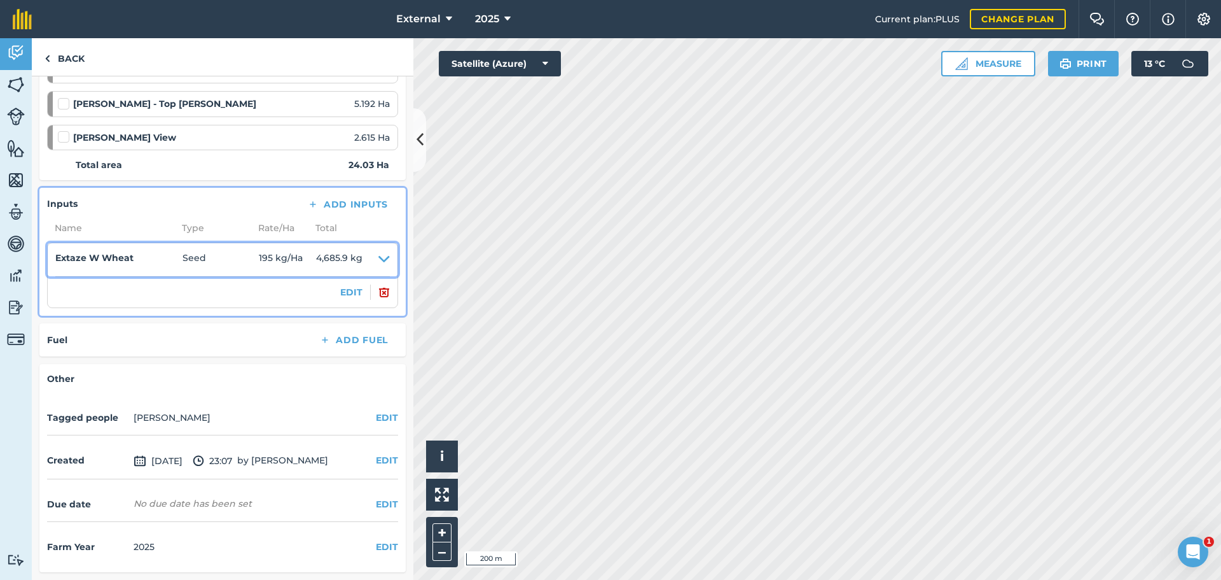
click at [316, 268] on span "195 kg / Ha" at bounding box center [287, 260] width 57 height 18
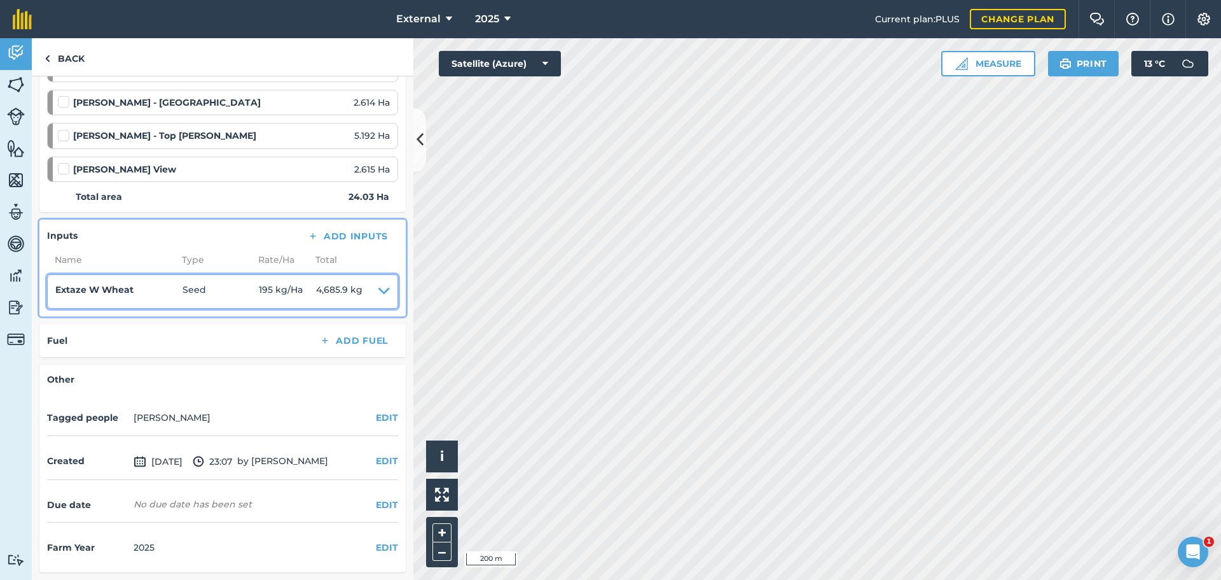
click at [351, 300] on span "4,685.9 kg" at bounding box center [339, 291] width 46 height 18
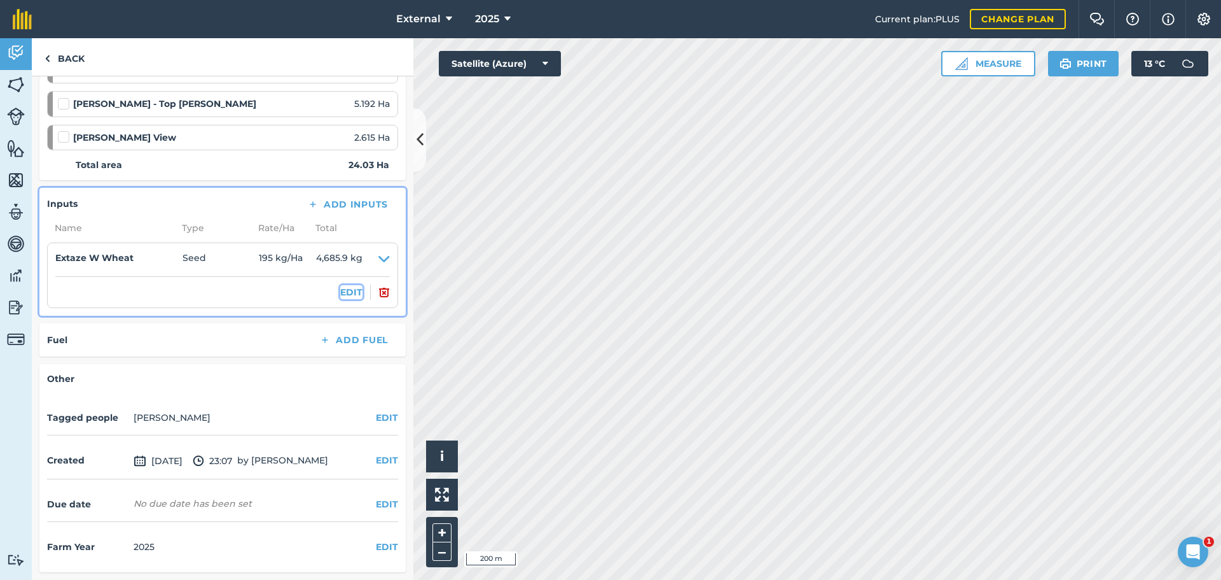
click at [340, 299] on button "EDIT" at bounding box center [351, 292] width 22 height 14
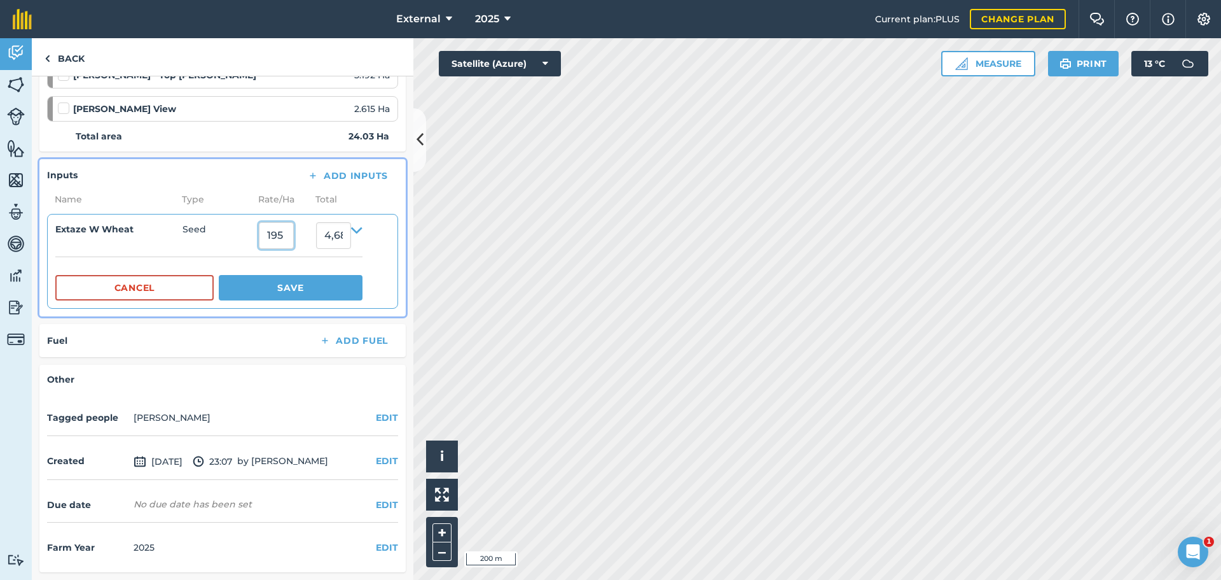
click at [294, 249] on input "195" at bounding box center [276, 235] width 35 height 27
type input "187"
type input "4,493.610000000001"
click at [363, 300] on button "Save" at bounding box center [291, 287] width 144 height 25
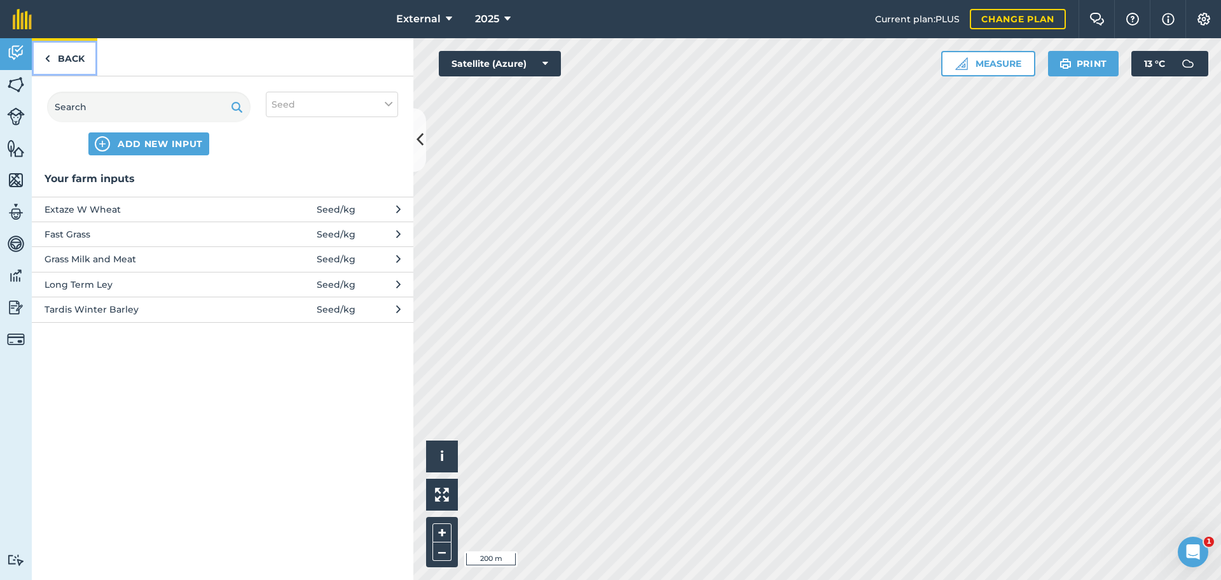
drag, startPoint x: 56, startPoint y: 68, endPoint x: 67, endPoint y: 71, distance: 11.7
click at [58, 68] on link "Back" at bounding box center [65, 57] width 66 height 38
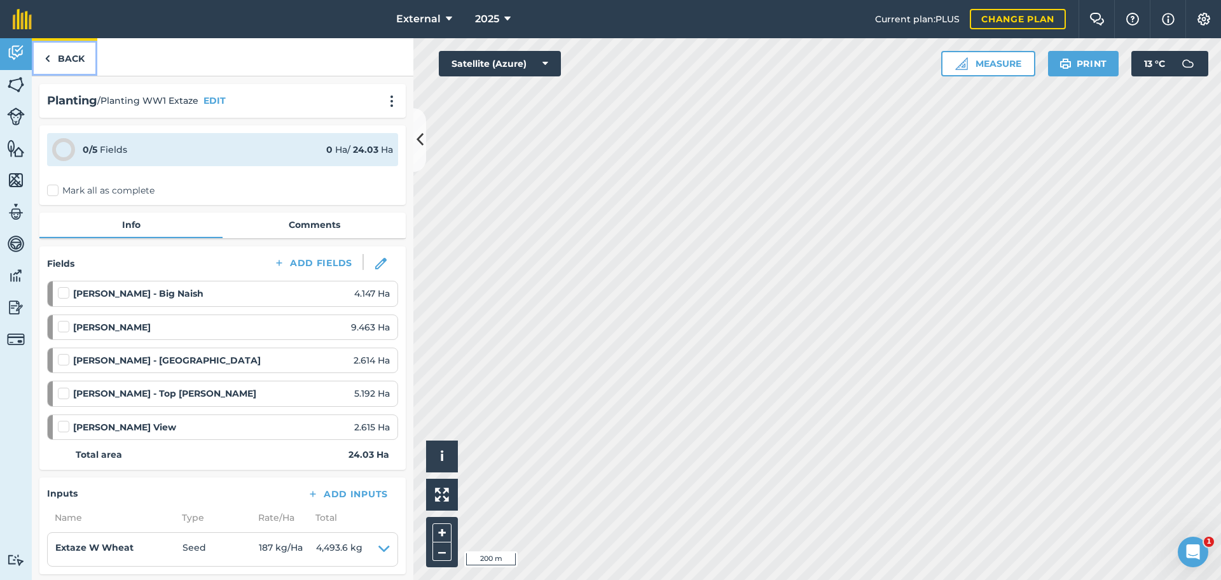
click at [76, 61] on link "Back" at bounding box center [65, 57] width 66 height 38
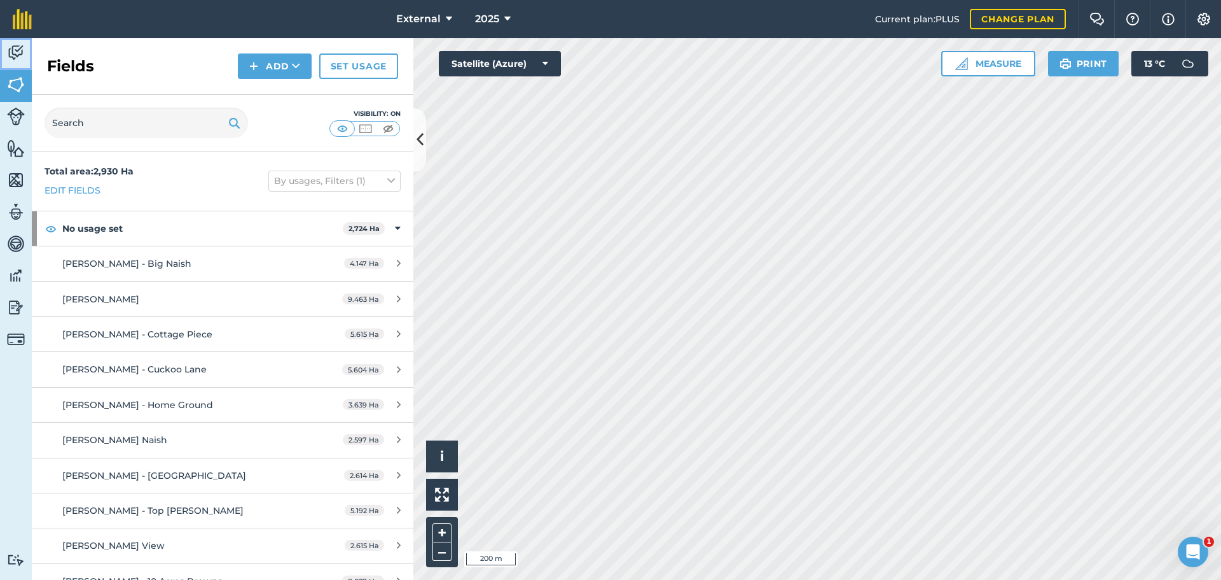
click at [26, 66] on link "Activity" at bounding box center [16, 54] width 32 height 32
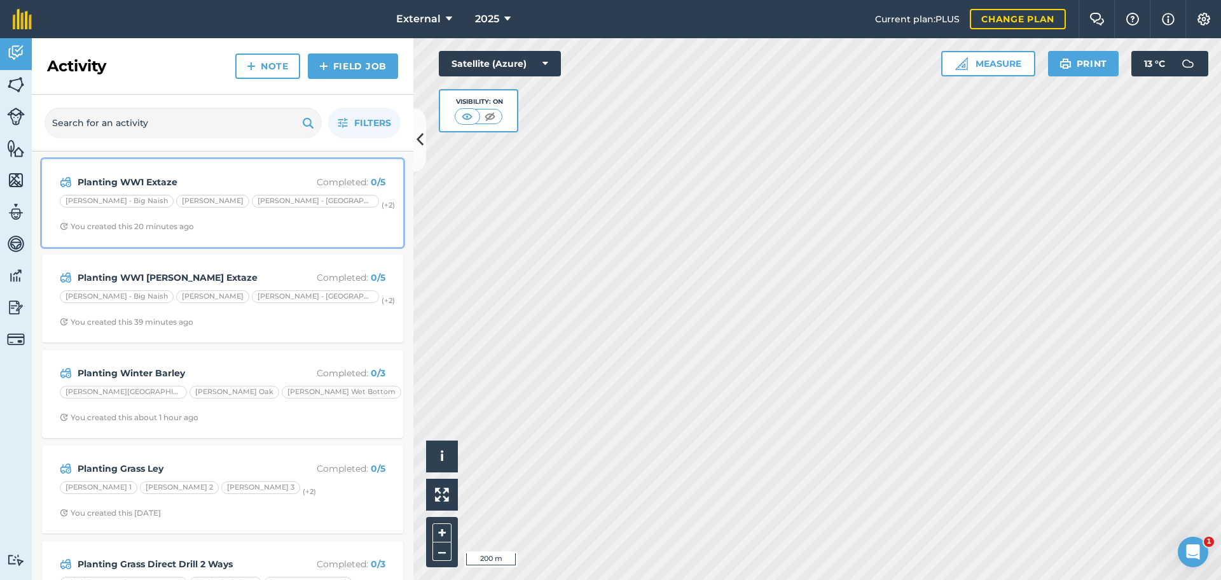
click at [221, 207] on div "[PERSON_NAME]" at bounding box center [212, 201] width 73 height 13
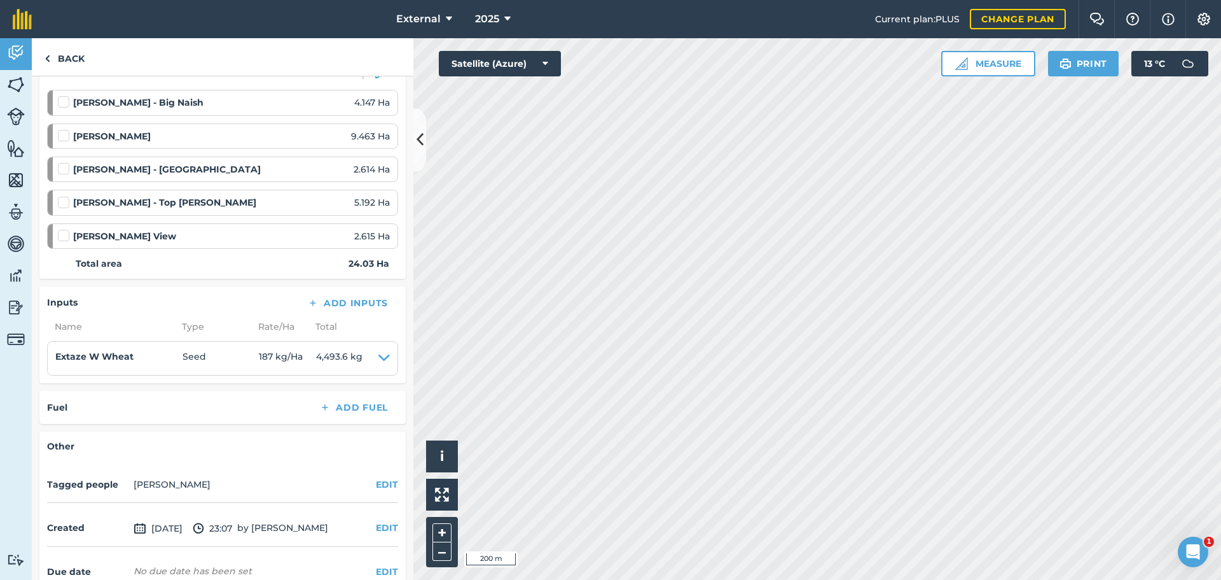
scroll to position [318, 0]
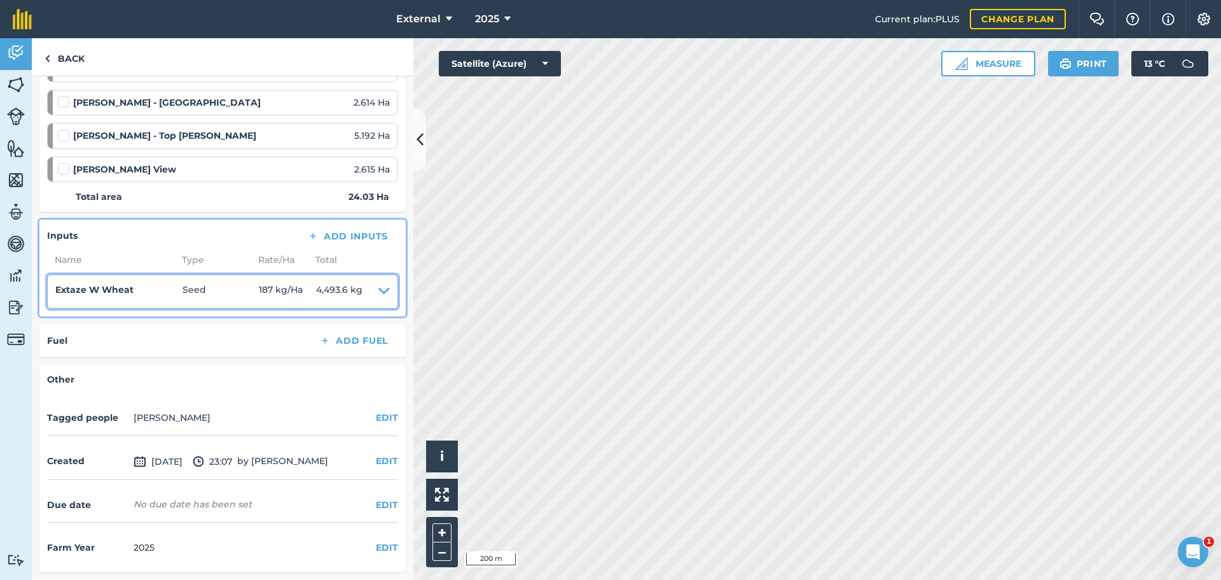
click at [379, 300] on icon at bounding box center [384, 291] width 11 height 18
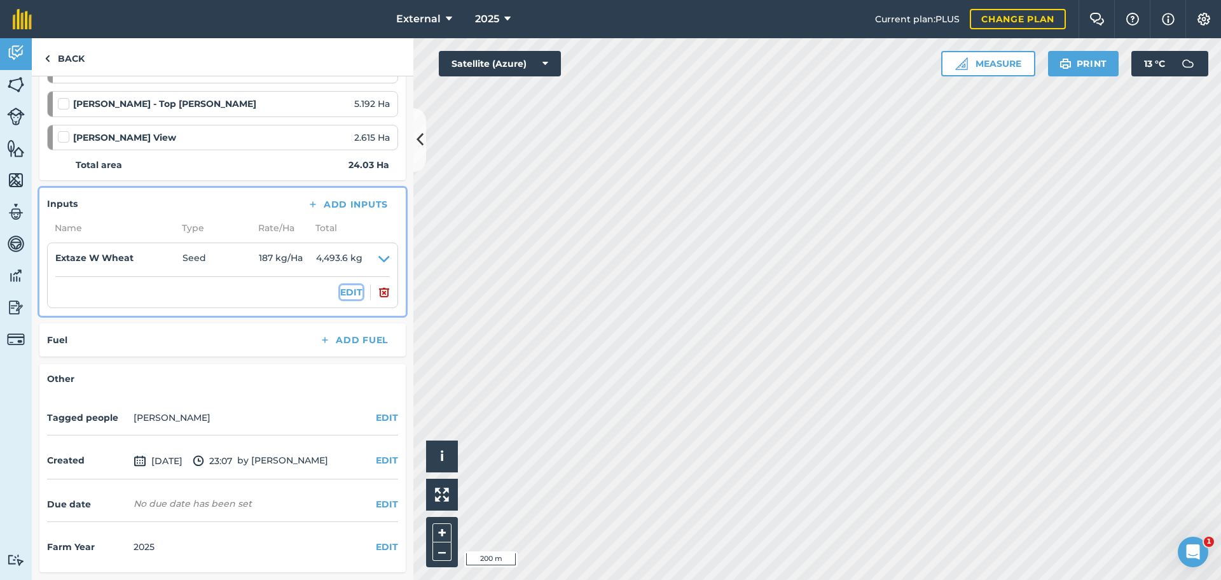
click at [340, 299] on button "EDIT" at bounding box center [351, 292] width 22 height 14
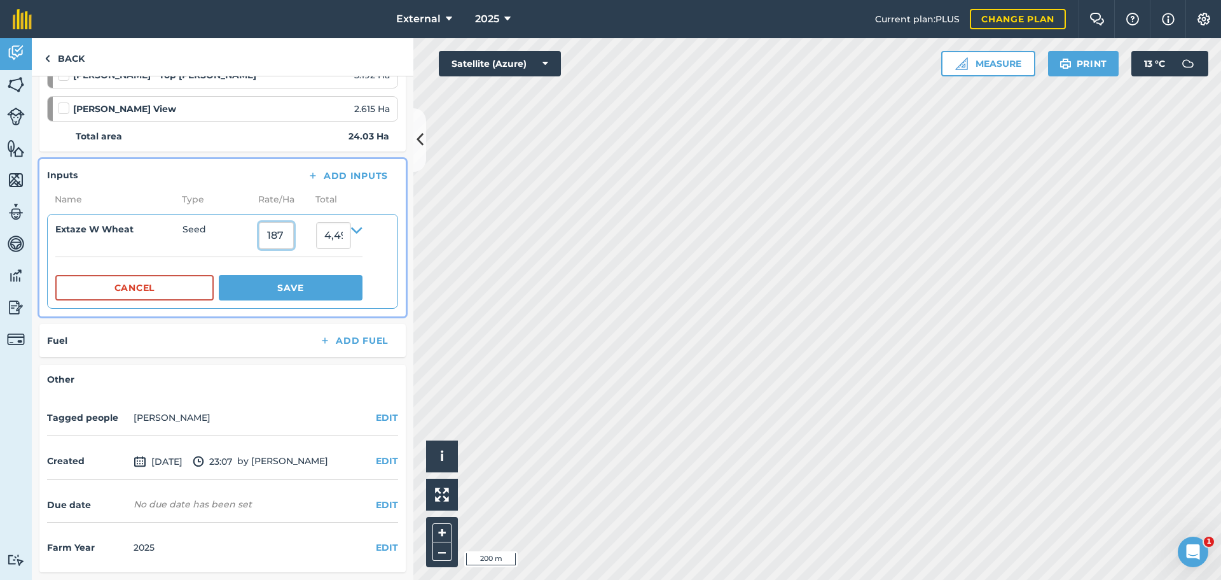
click at [294, 249] on input "187" at bounding box center [276, 235] width 35 height 27
type input "195"
type input "4,685.85"
click at [295, 300] on button "Save" at bounding box center [291, 287] width 144 height 25
